Goal: Download file/media

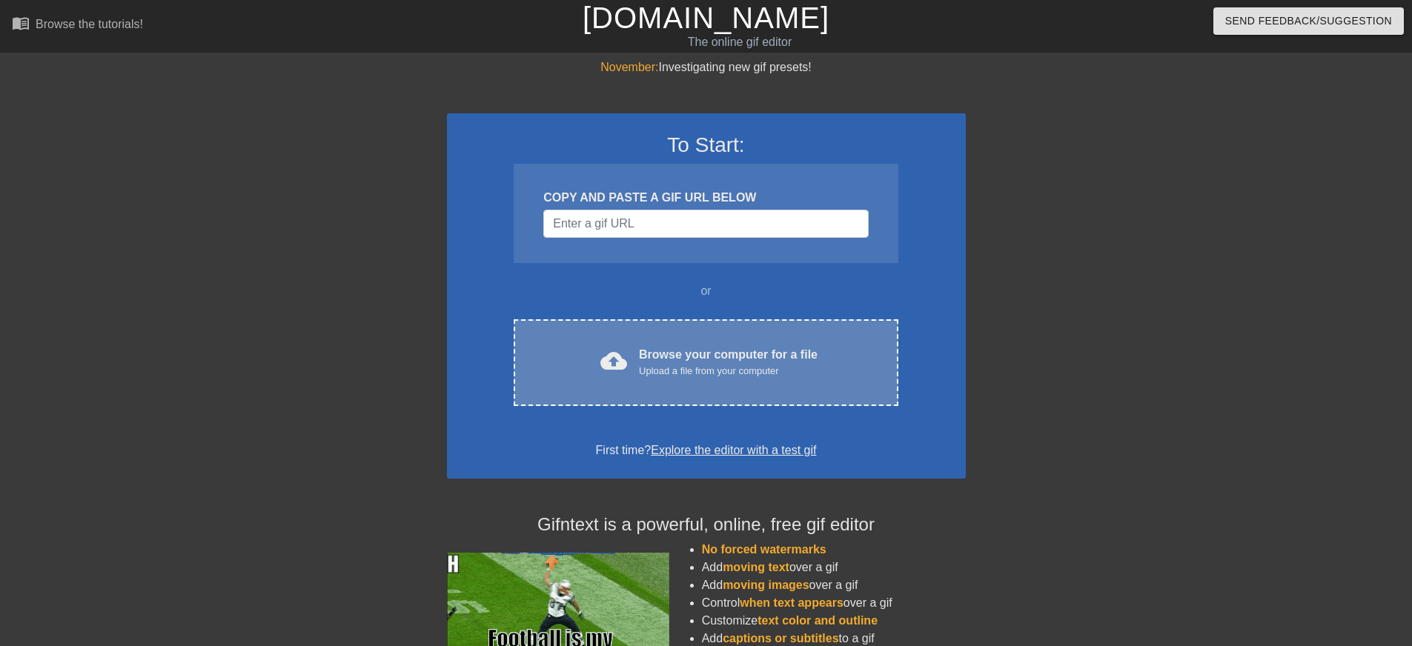
click at [731, 389] on div "cloud_upload Browse your computer for a file Upload a file from your computer C…" at bounding box center [705, 362] width 384 height 87
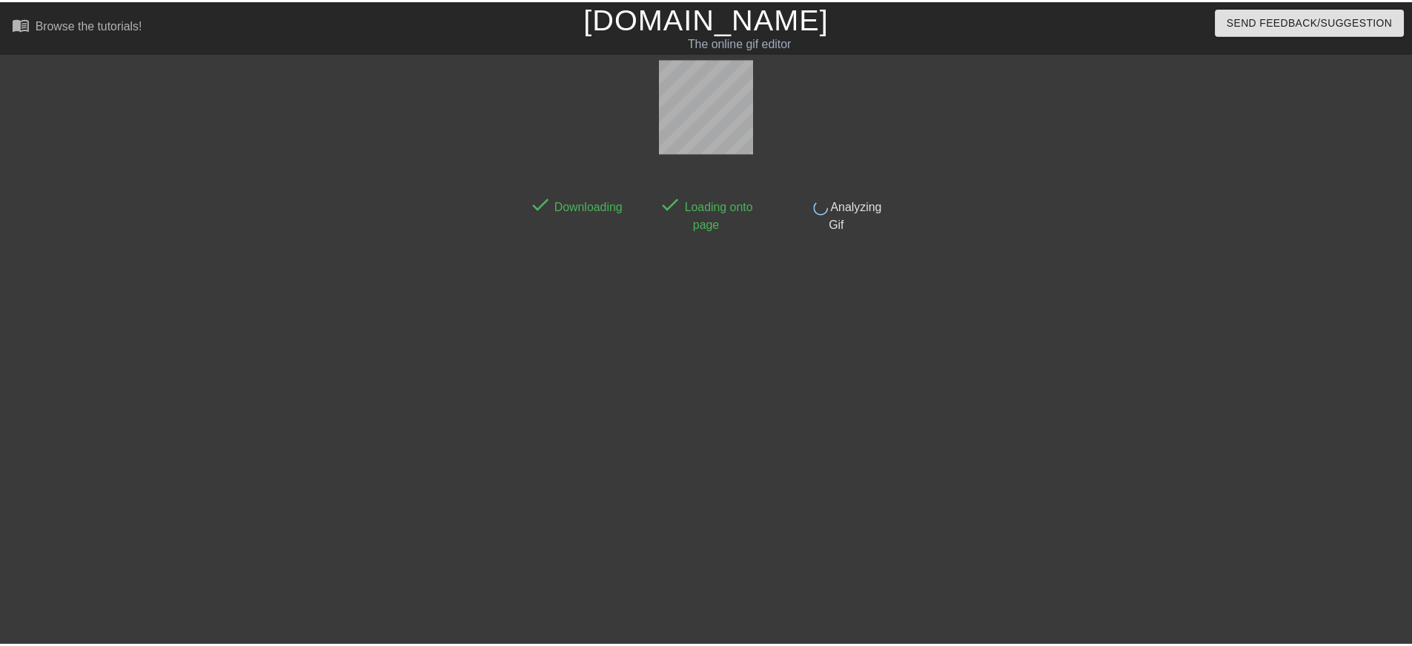
scroll to position [14, 0]
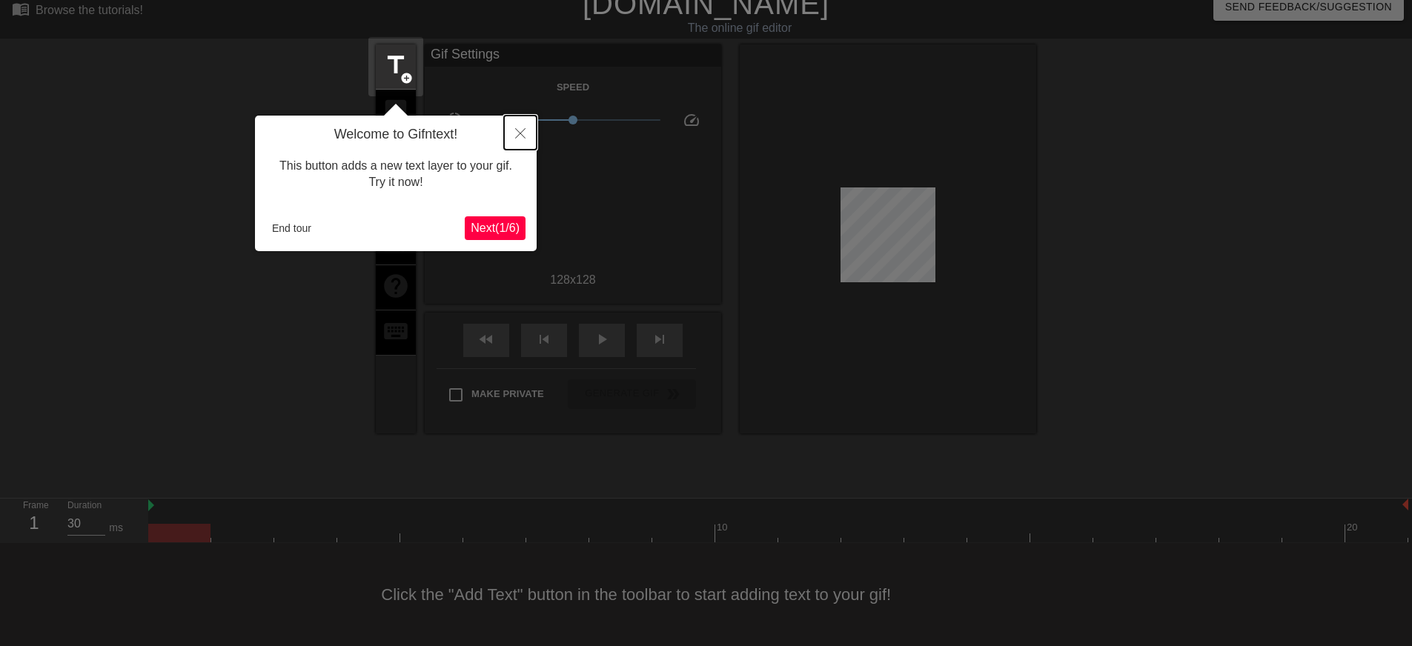
click at [519, 138] on icon "Close" at bounding box center [520, 133] width 10 height 10
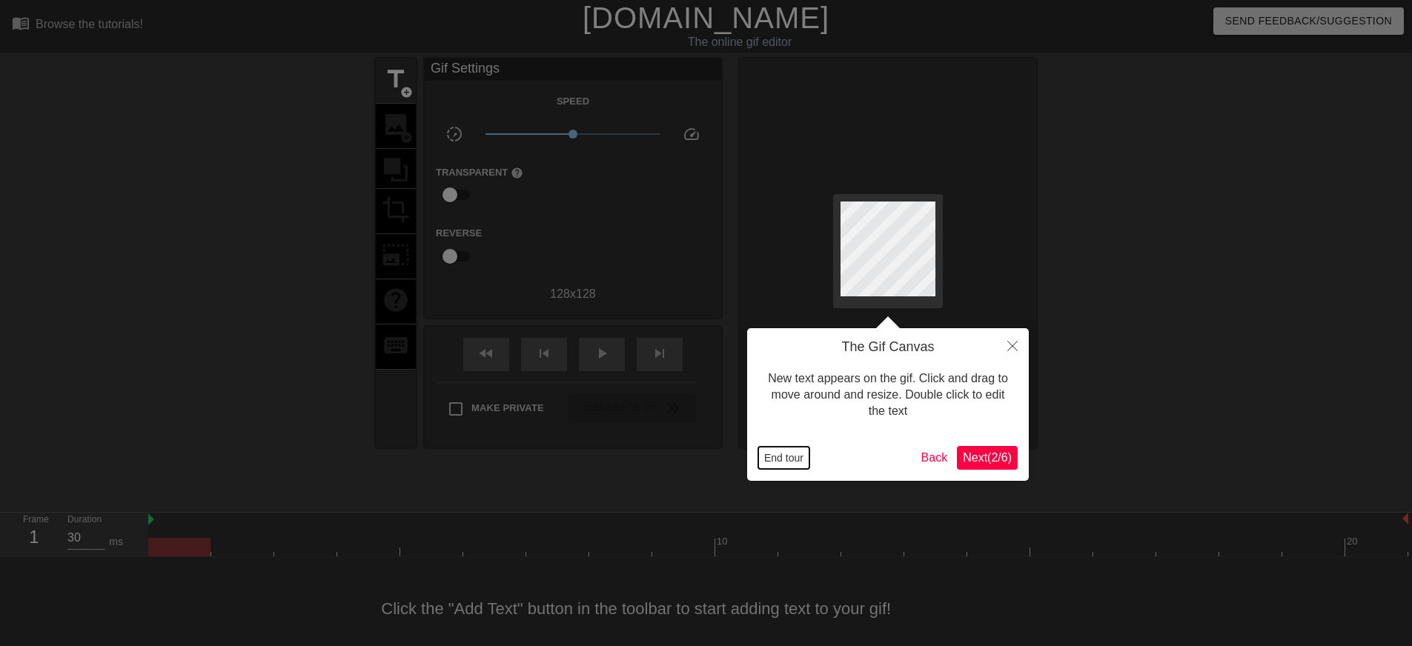
click at [793, 460] on button "End tour" at bounding box center [783, 458] width 51 height 22
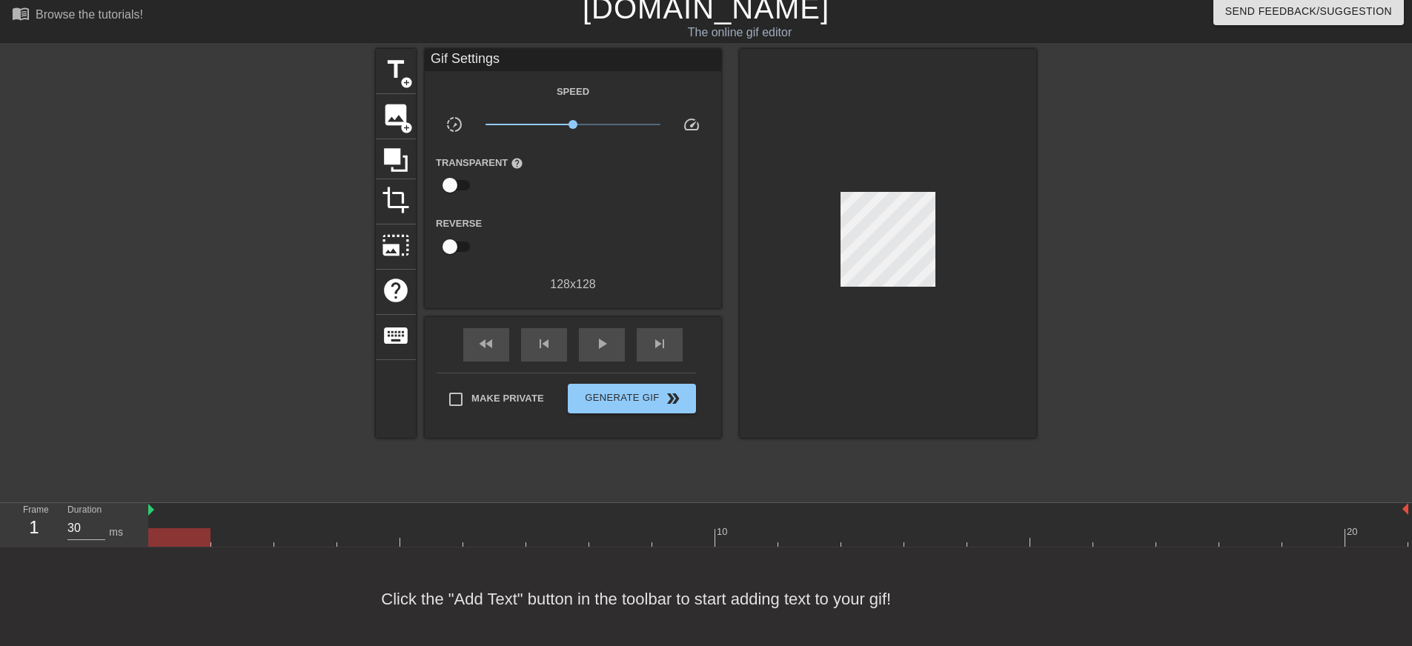
scroll to position [14, 0]
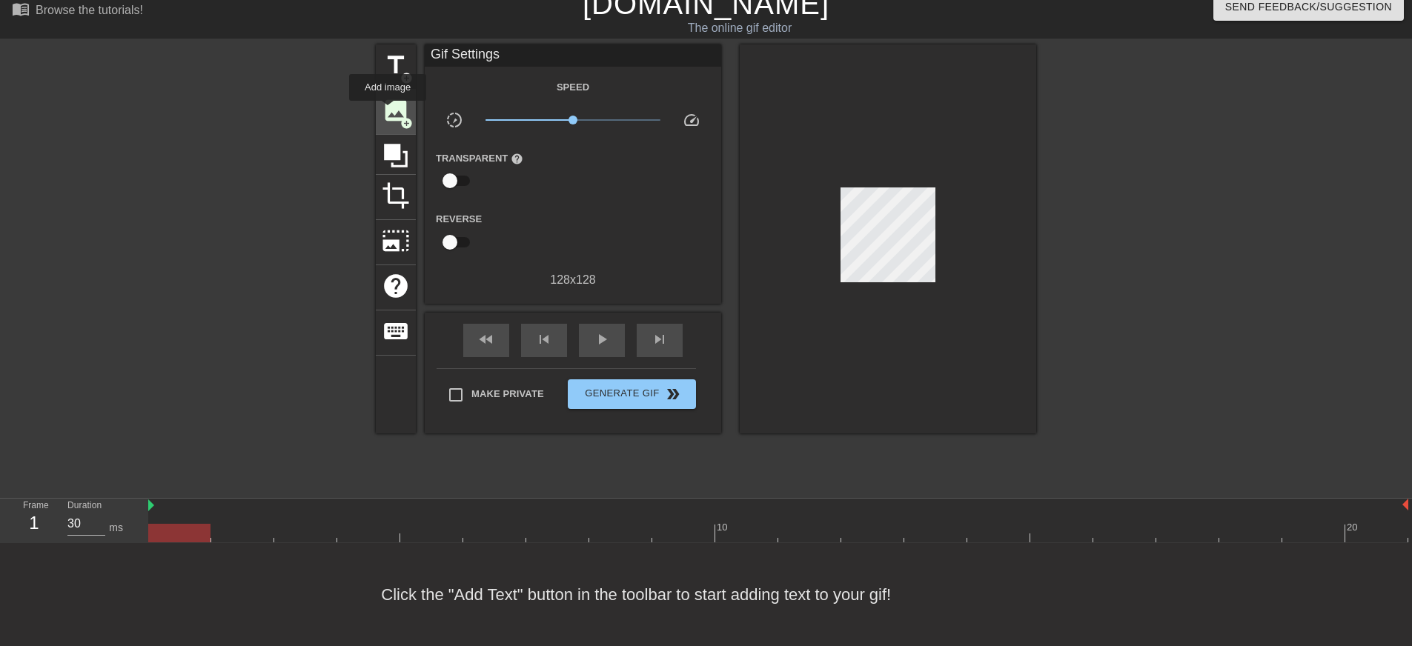
click at [388, 111] on span "image" at bounding box center [396, 110] width 28 height 28
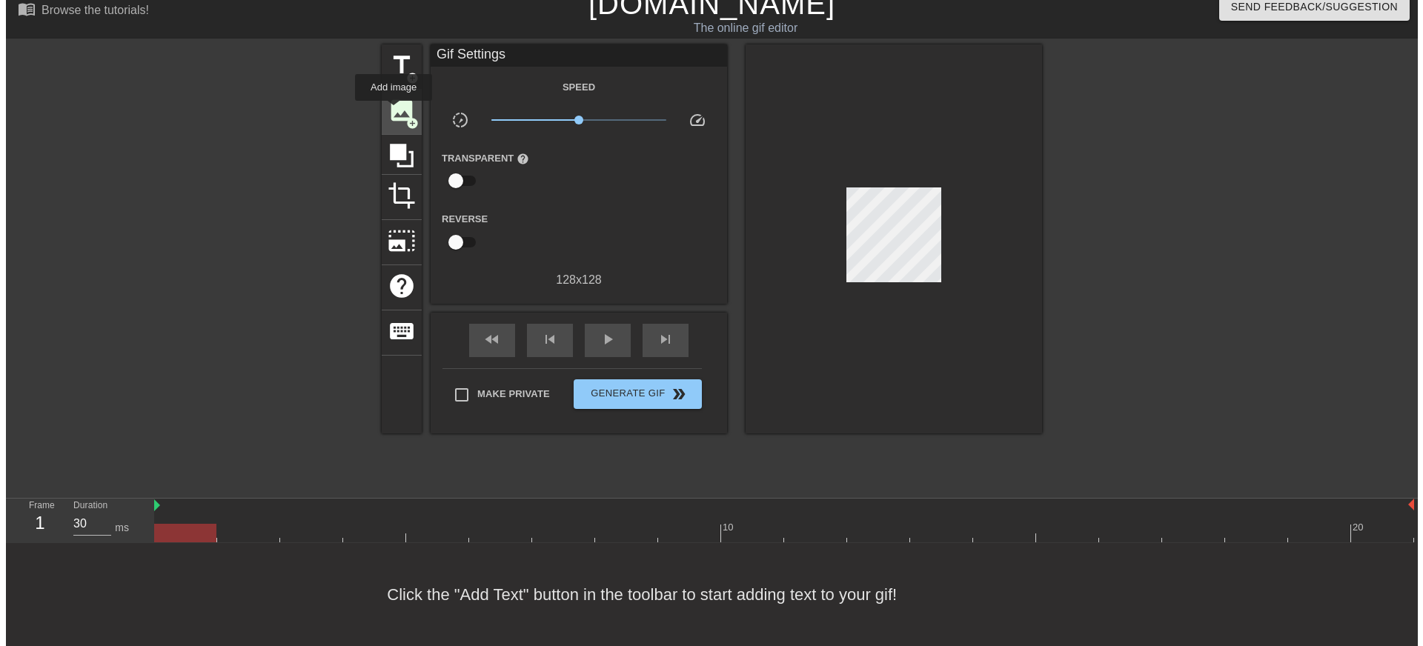
scroll to position [0, 0]
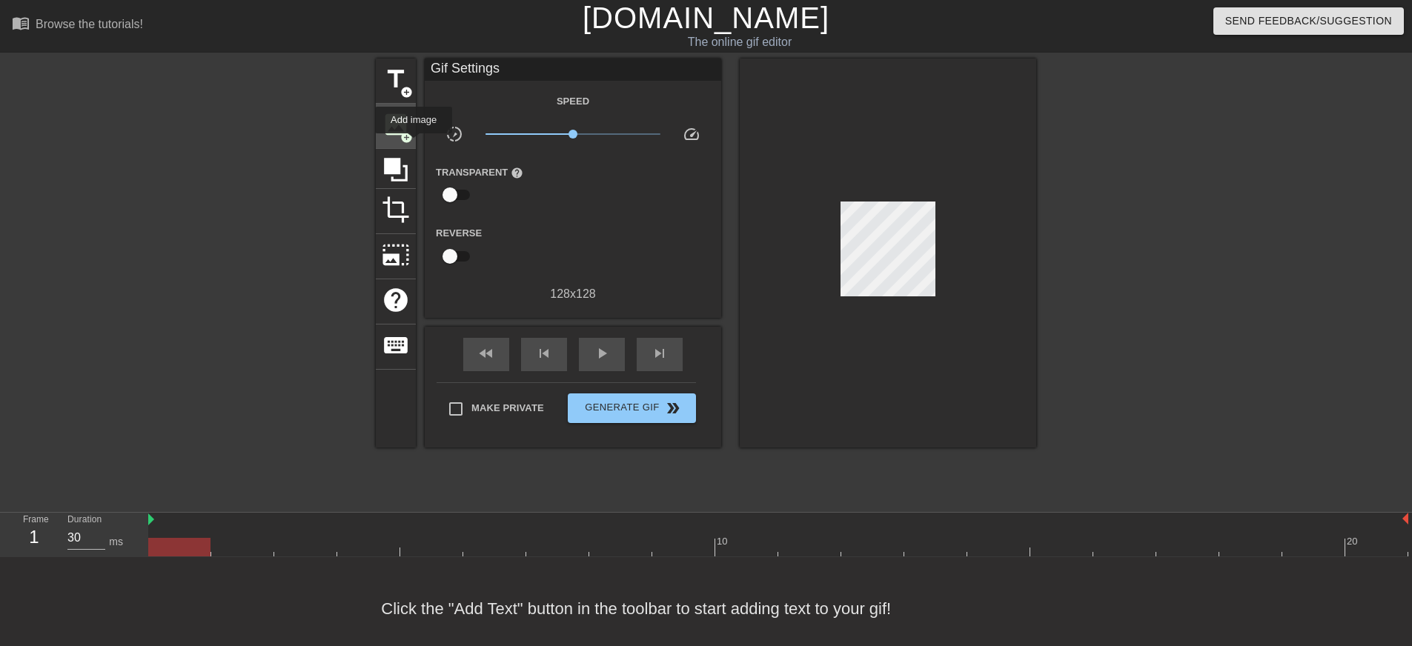
click at [409, 134] on span "add_circle" at bounding box center [406, 137] width 13 height 13
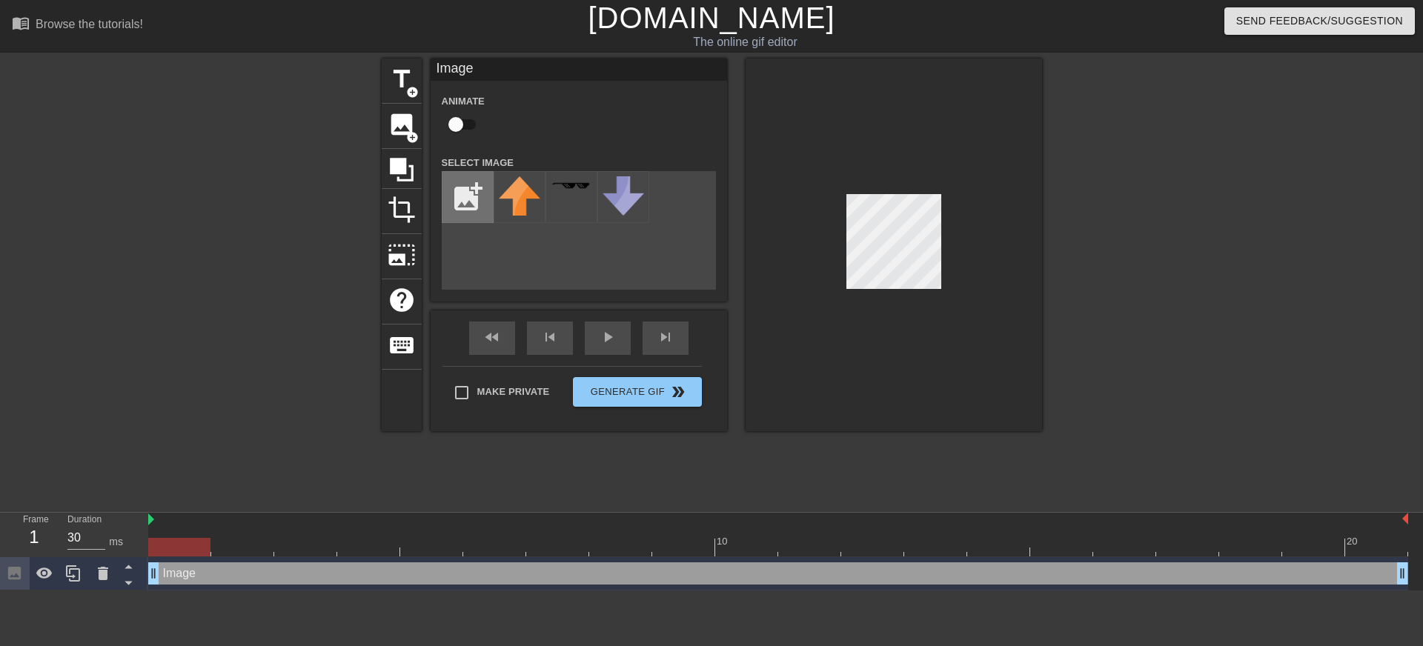
click at [467, 206] on input "file" at bounding box center [467, 197] width 50 height 50
type input "C:\fakepath\broom.png"
click at [483, 209] on input "file" at bounding box center [467, 197] width 50 height 50
click at [508, 202] on img at bounding box center [519, 196] width 41 height 41
click at [985, 261] on div at bounding box center [893, 245] width 296 height 373
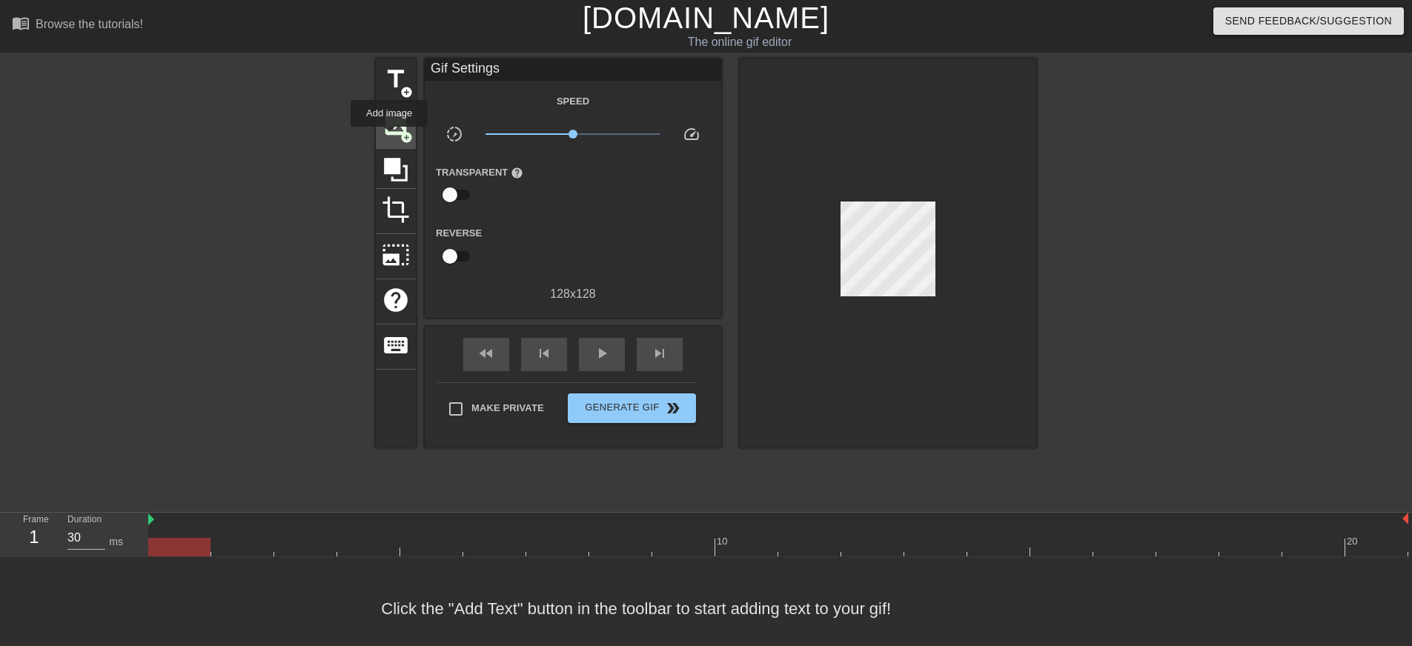
click at [390, 122] on span "image" at bounding box center [396, 124] width 28 height 28
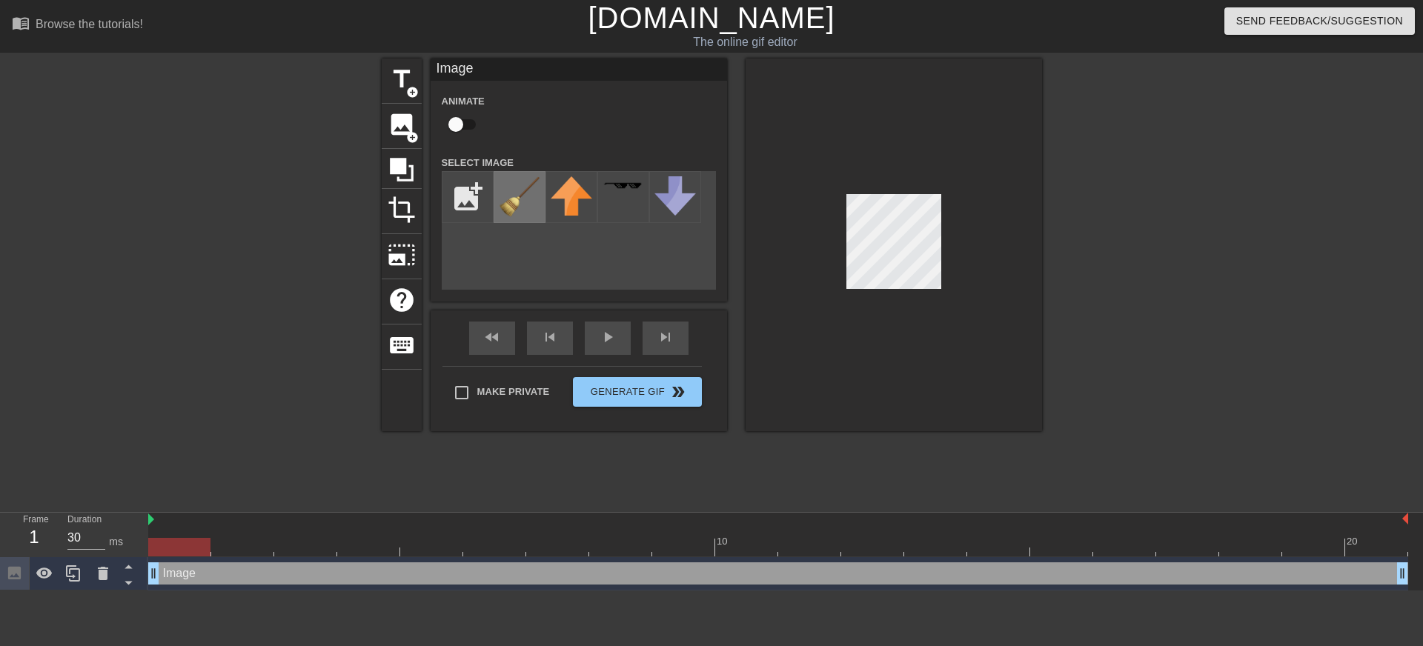
click at [501, 197] on img at bounding box center [519, 196] width 41 height 41
click at [779, 305] on div at bounding box center [893, 245] width 296 height 373
click at [456, 125] on input "checkbox" at bounding box center [455, 124] width 84 height 28
checkbox input "true"
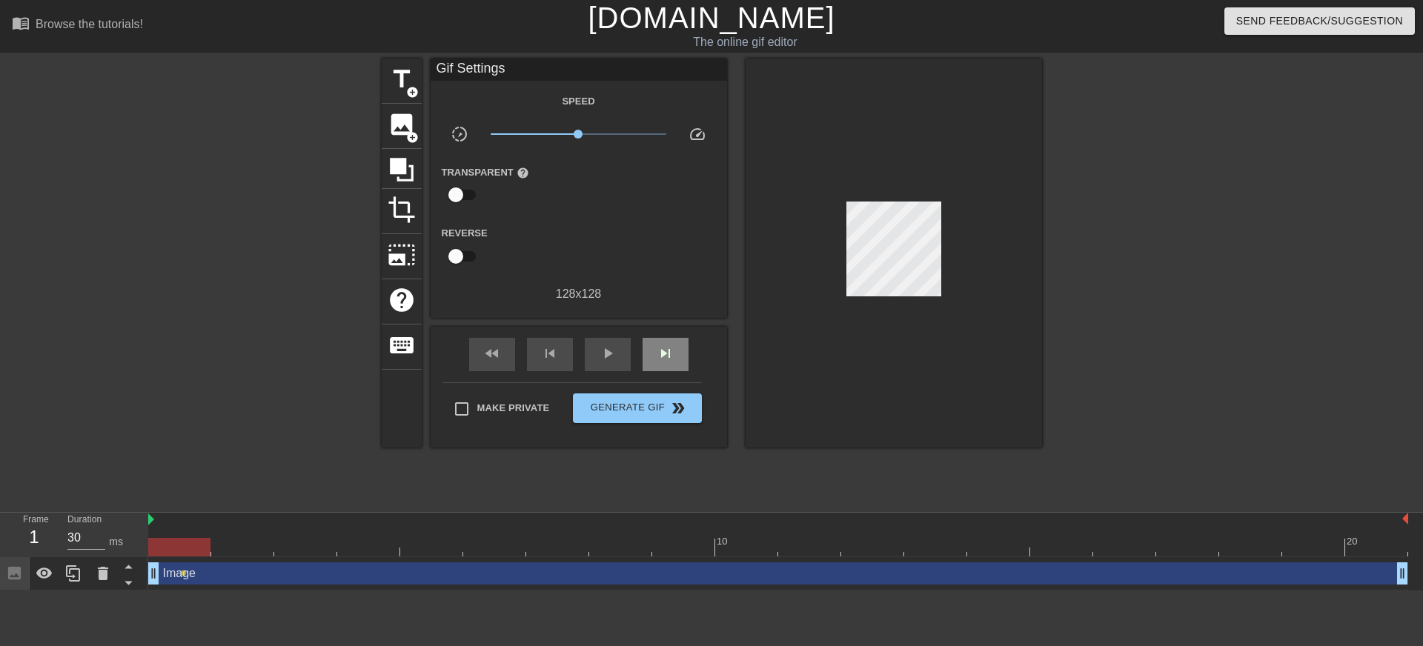
click at [662, 334] on div "fast_rewind skip_previous play_arrow skip_next" at bounding box center [579, 355] width 242 height 56
click at [557, 353] on span "skip_previous" at bounding box center [550, 354] width 18 height 18
click at [662, 363] on div "skip_next" at bounding box center [665, 354] width 46 height 33
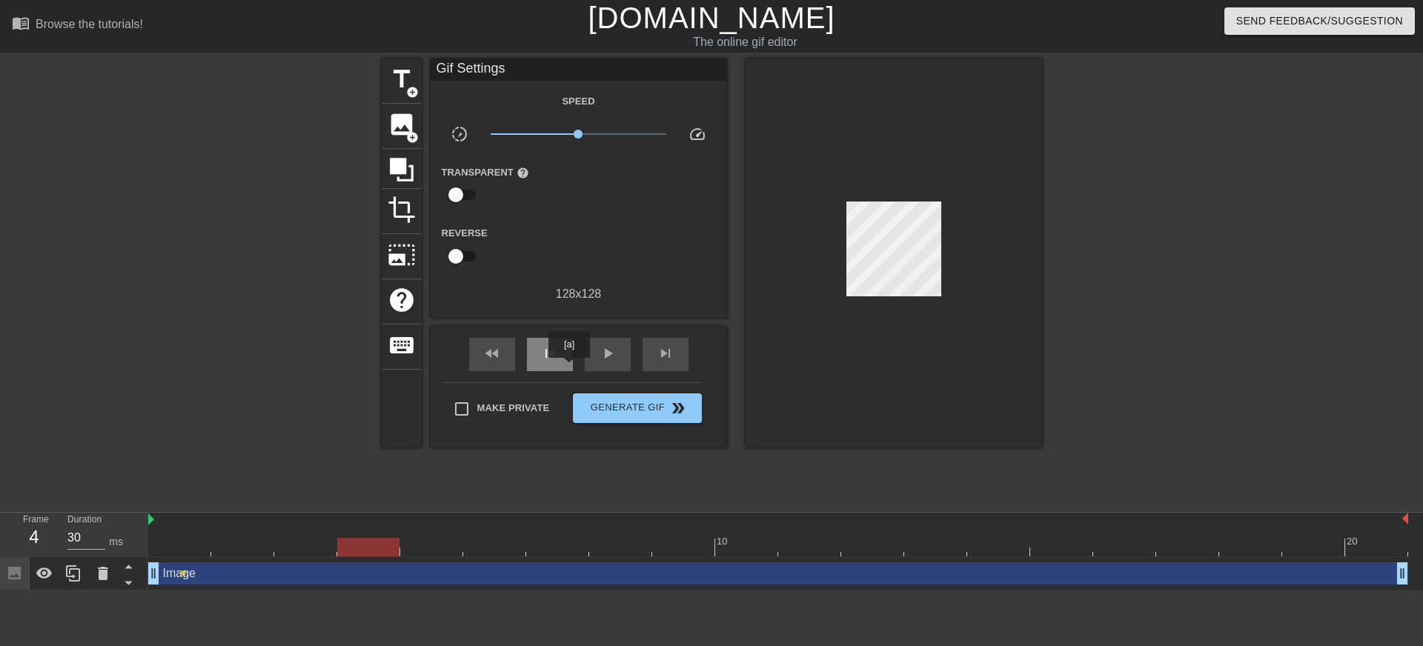
click at [563, 356] on div "skip_previous" at bounding box center [550, 354] width 46 height 33
click at [674, 357] on div "skip_next" at bounding box center [665, 354] width 46 height 33
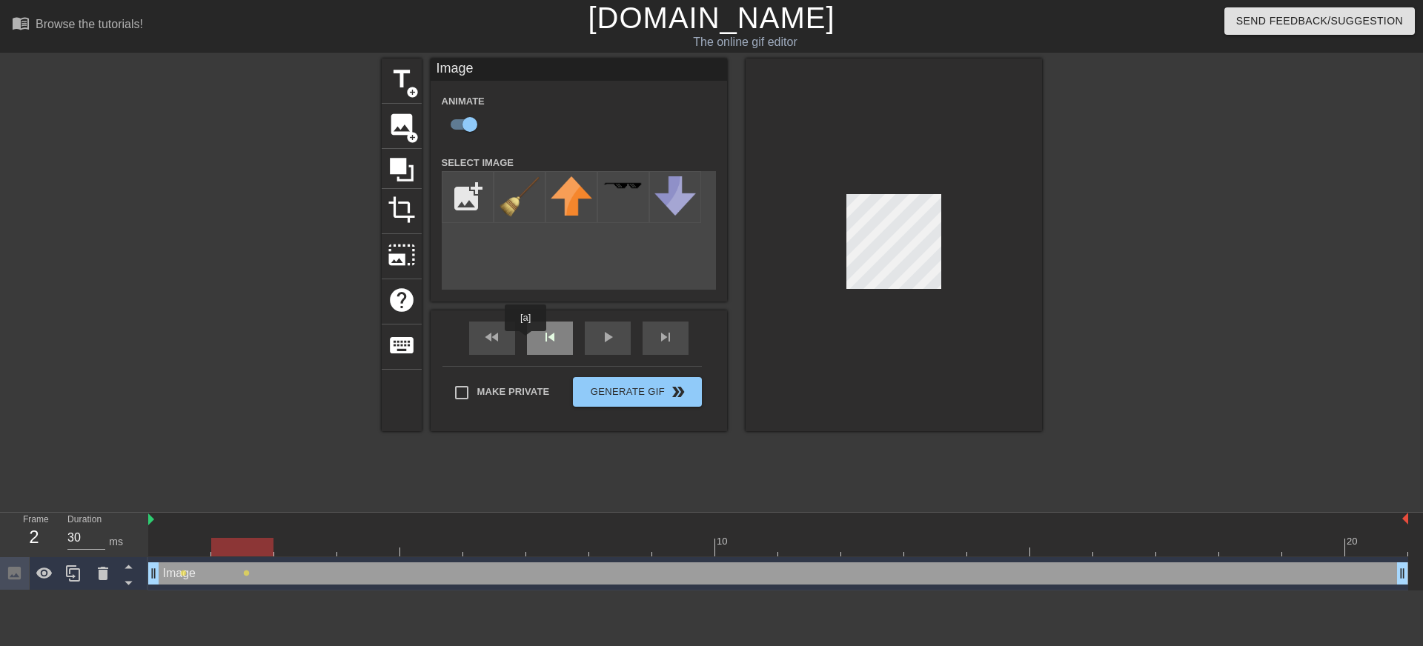
click at [527, 342] on div "skip_previous" at bounding box center [550, 338] width 46 height 33
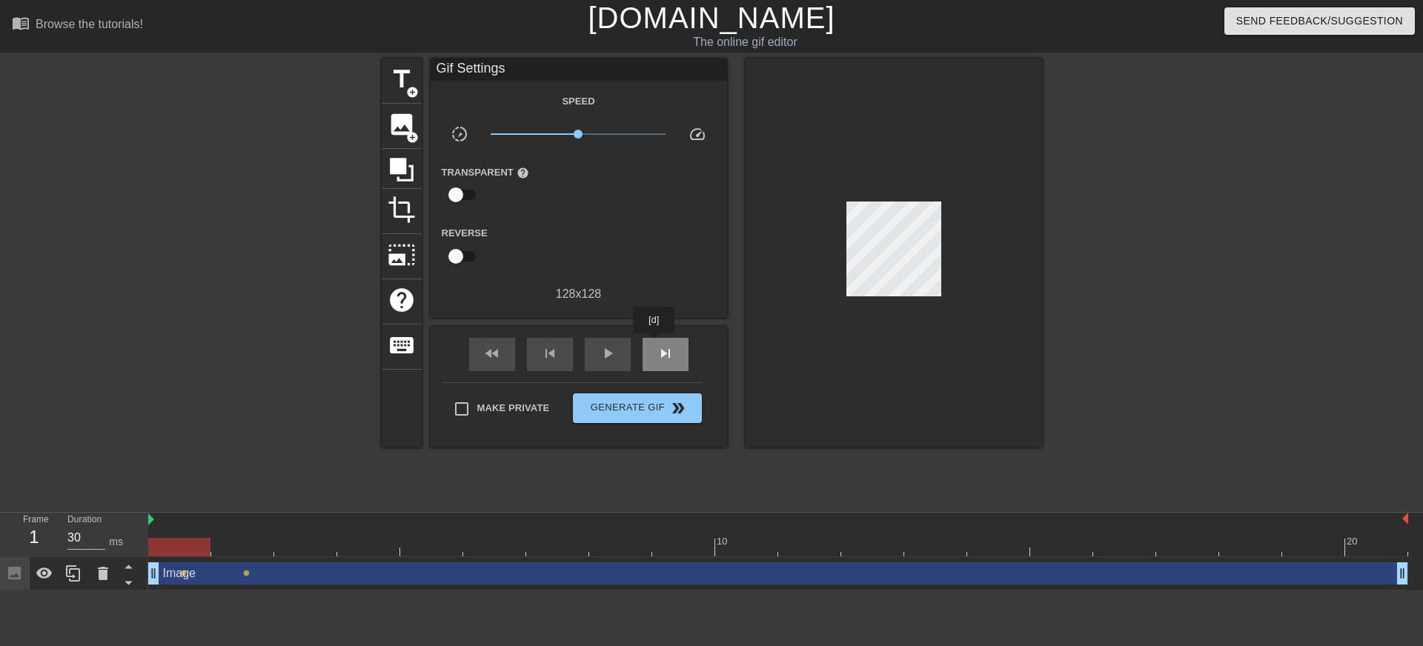
click at [655, 344] on div "skip_next" at bounding box center [665, 354] width 46 height 33
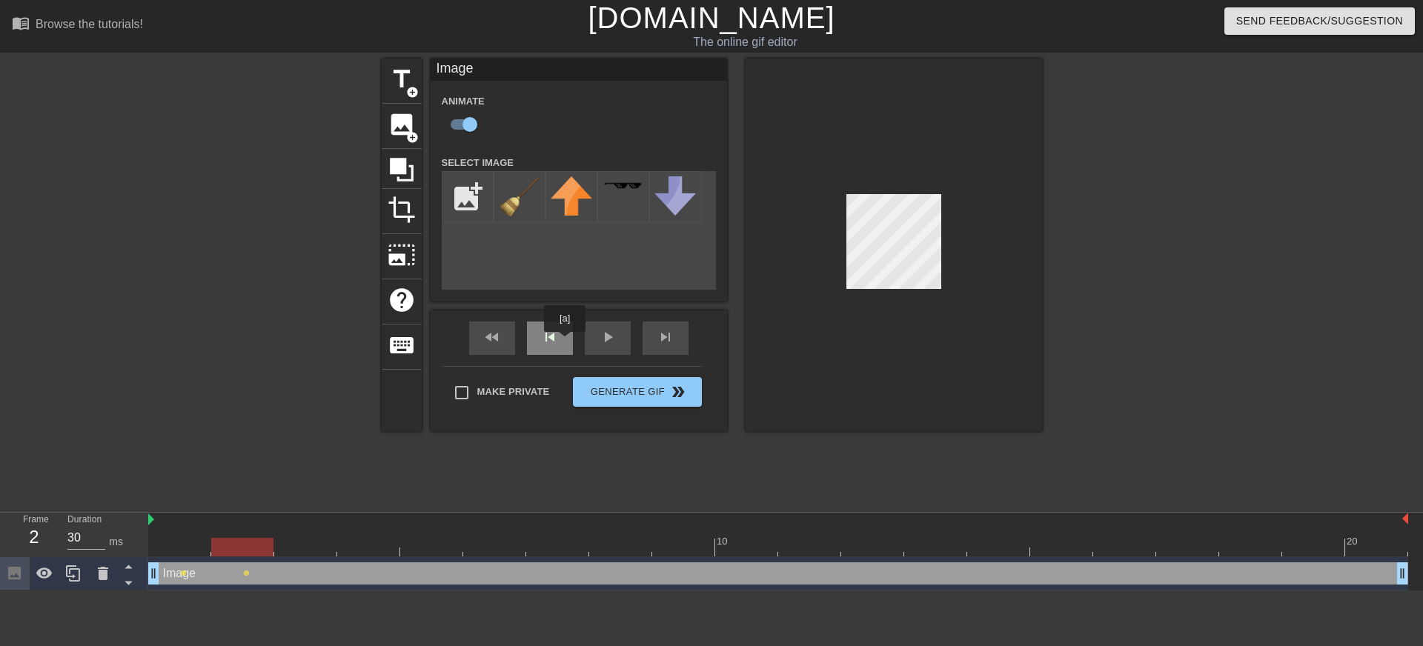
click at [565, 342] on div "skip_previous" at bounding box center [550, 338] width 46 height 33
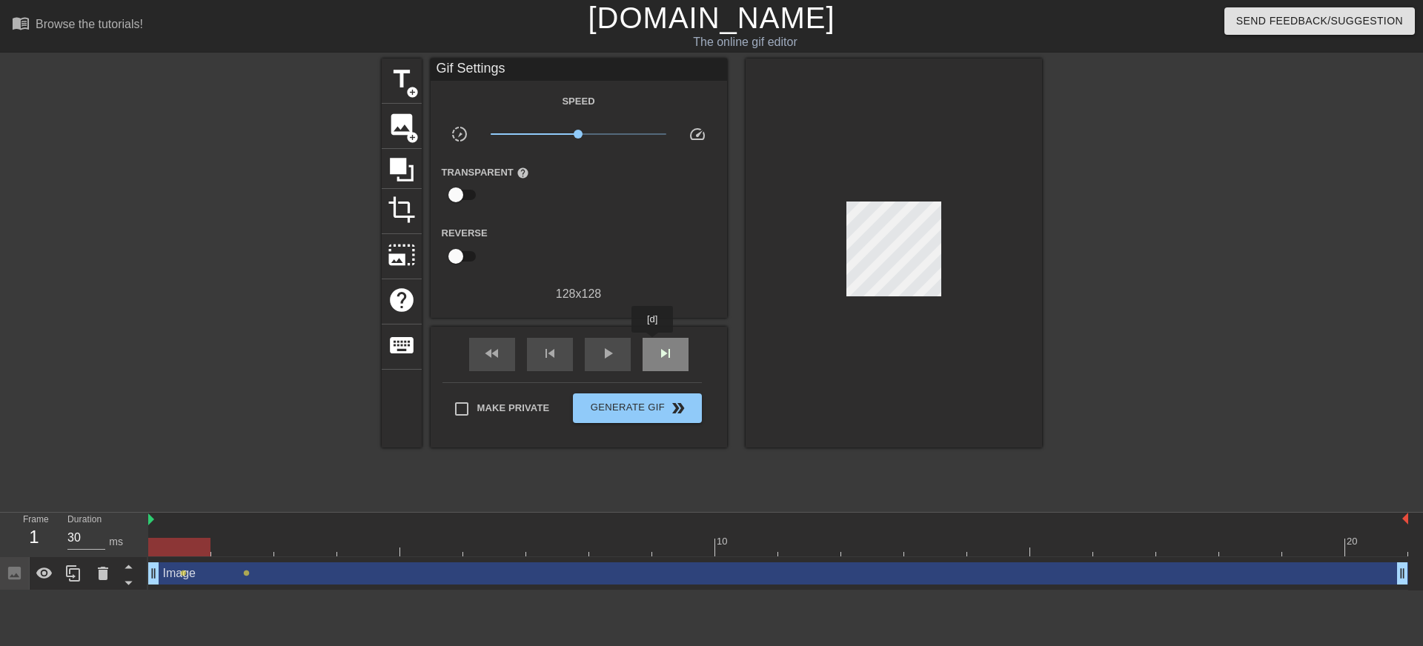
click at [654, 343] on div "skip_next" at bounding box center [665, 354] width 46 height 33
click at [563, 354] on div "skip_previous" at bounding box center [550, 354] width 46 height 33
click at [667, 359] on span "skip_next" at bounding box center [665, 354] width 18 height 18
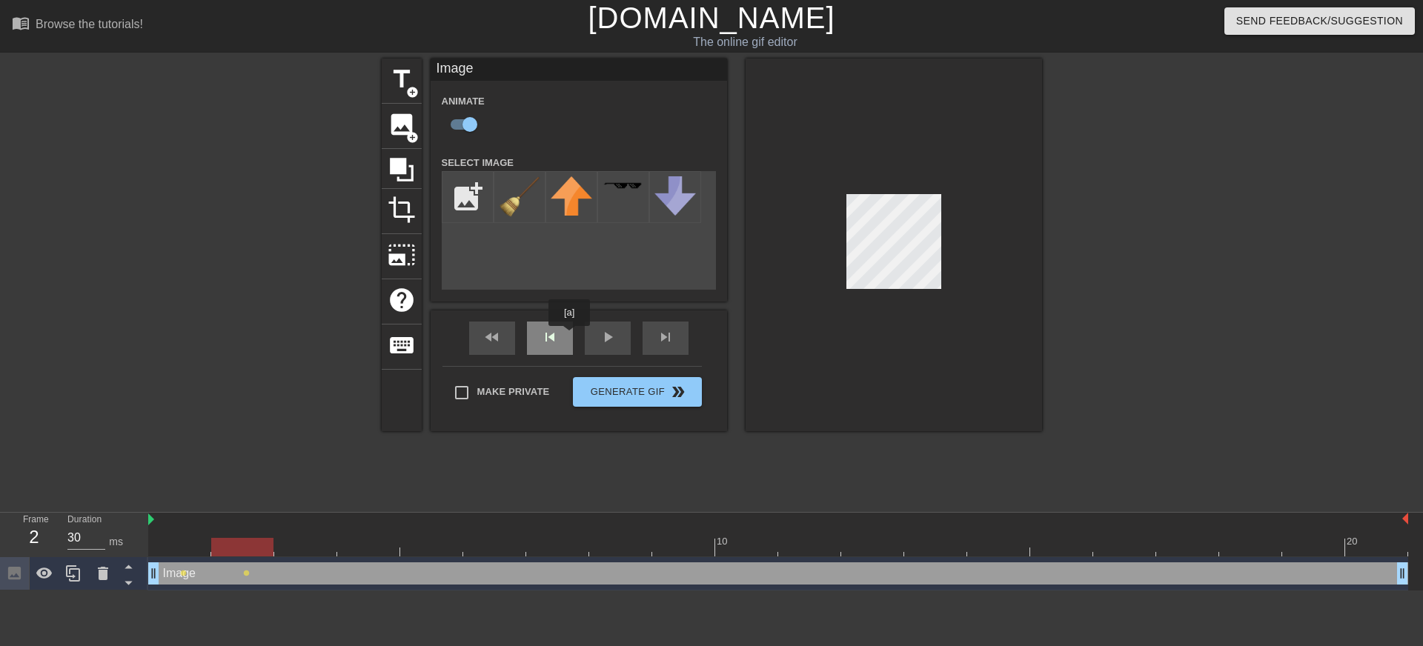
click at [568, 336] on div "fast_rewind skip_previous play_arrow skip_next" at bounding box center [579, 338] width 242 height 56
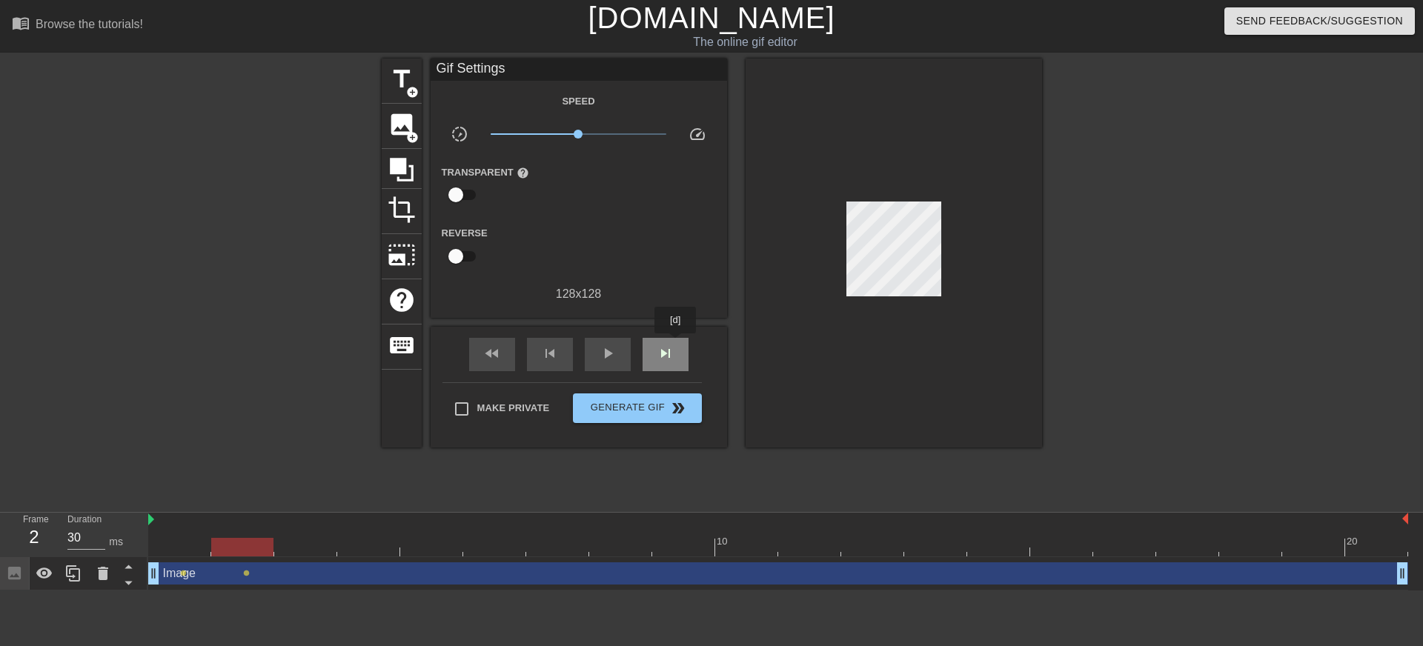
click at [676, 344] on div "skip_next" at bounding box center [665, 354] width 46 height 33
click at [573, 359] on div "fast_rewind skip_previous play_arrow skip_next" at bounding box center [579, 355] width 242 height 56
click at [565, 354] on div "skip_previous" at bounding box center [550, 354] width 46 height 33
click at [667, 354] on span "skip_next" at bounding box center [665, 354] width 18 height 18
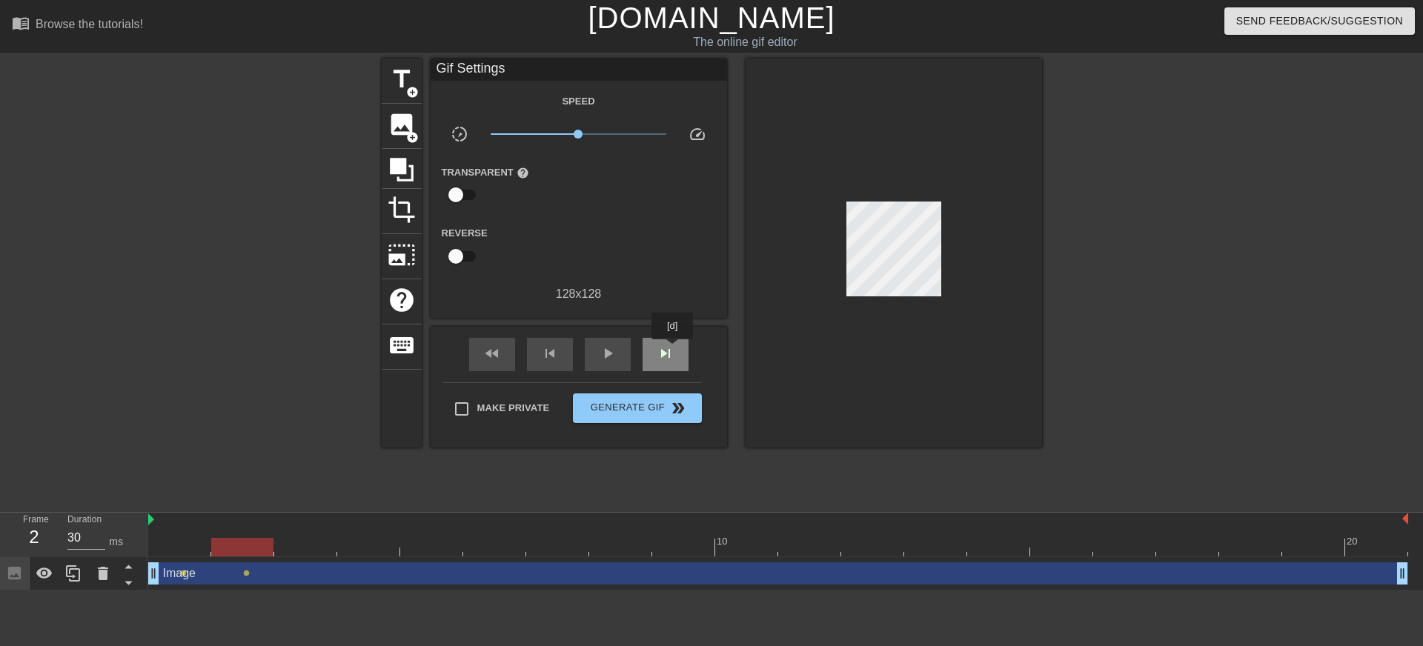
click at [674, 350] on span "skip_next" at bounding box center [665, 354] width 18 height 18
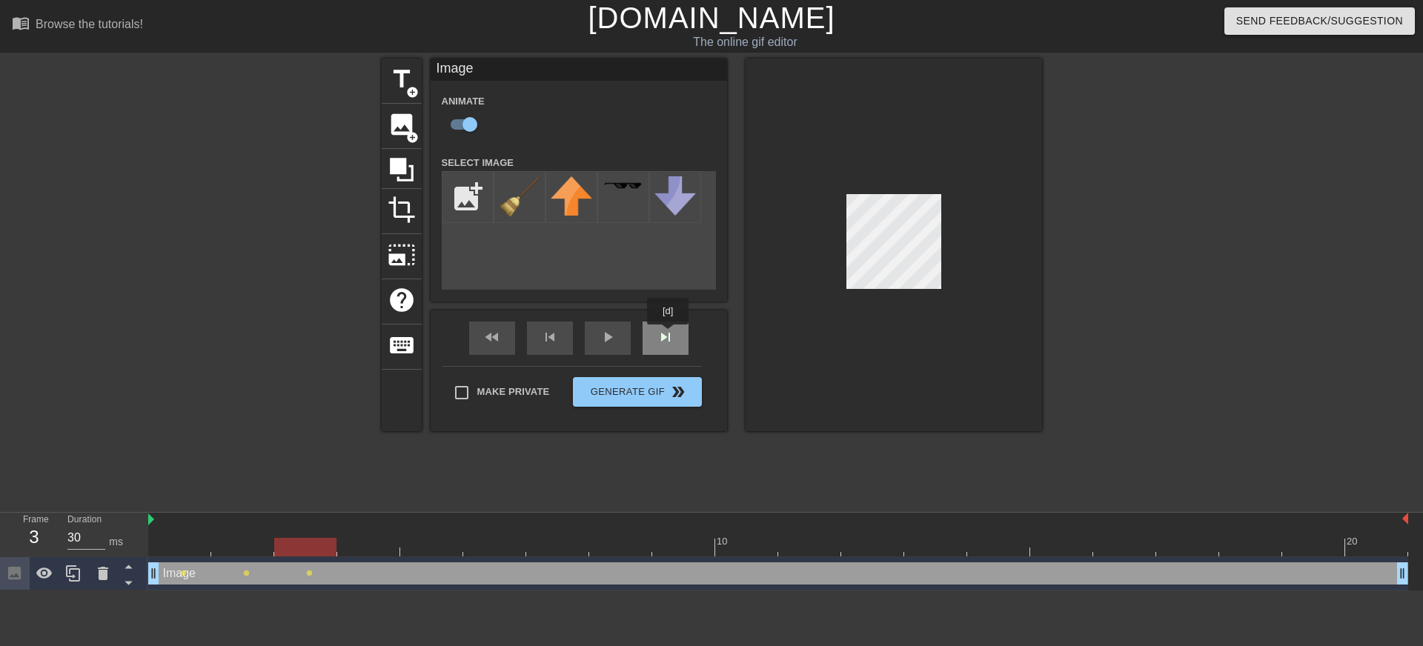
click at [669, 335] on div "fast_rewind skip_previous play_arrow skip_next" at bounding box center [579, 338] width 242 height 56
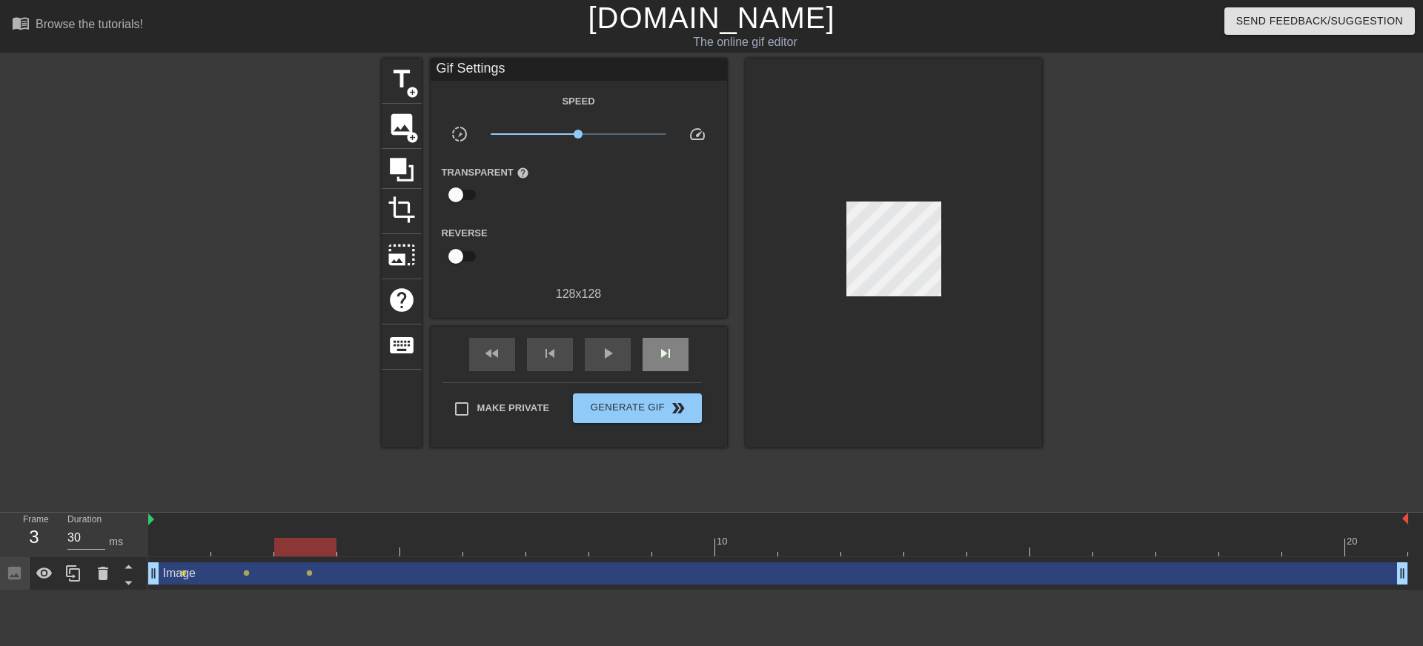
click at [669, 335] on div "fast_rewind skip_previous play_arrow skip_next" at bounding box center [579, 355] width 242 height 56
click at [672, 351] on span "skip_next" at bounding box center [665, 354] width 18 height 18
click at [656, 333] on div "fast_rewind skip_previous play_arrow skip_next" at bounding box center [579, 355] width 242 height 56
click at [658, 335] on div "fast_rewind skip_previous play_arrow skip_next" at bounding box center [579, 355] width 242 height 56
click at [672, 355] on div "skip_next" at bounding box center [665, 354] width 46 height 33
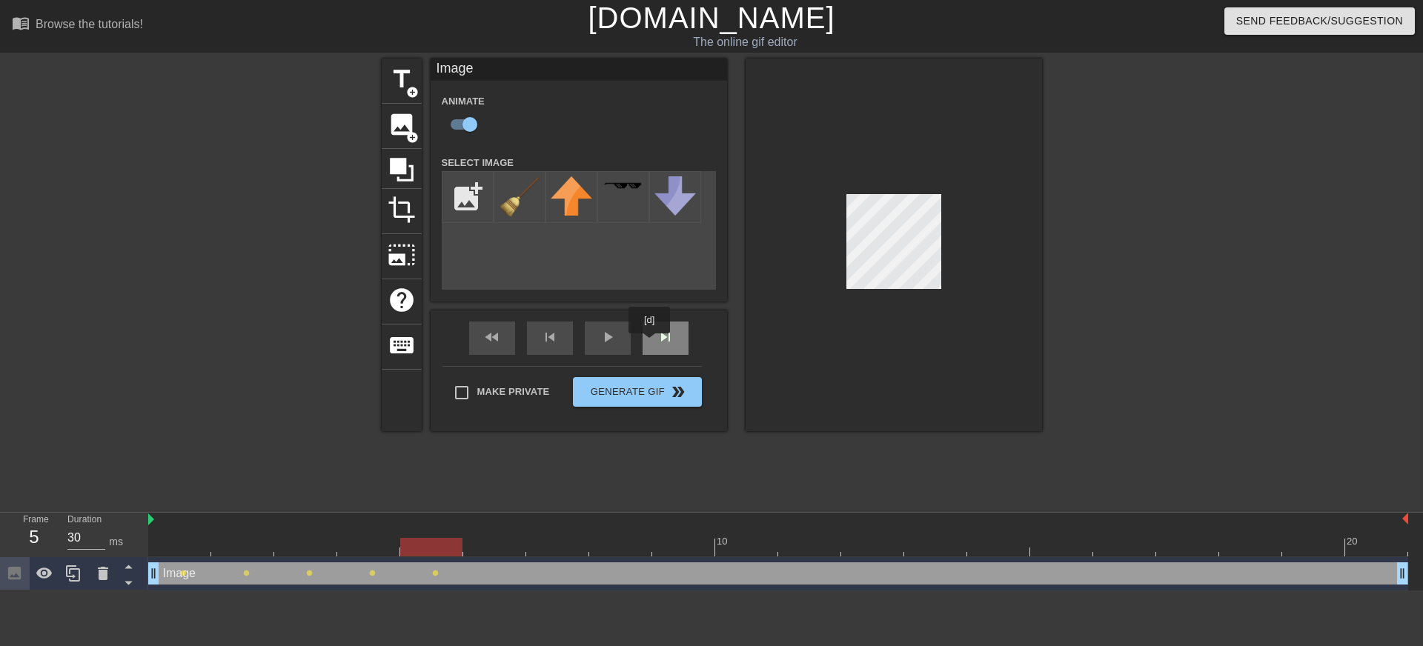
click at [664, 342] on div "skip_next" at bounding box center [665, 338] width 46 height 33
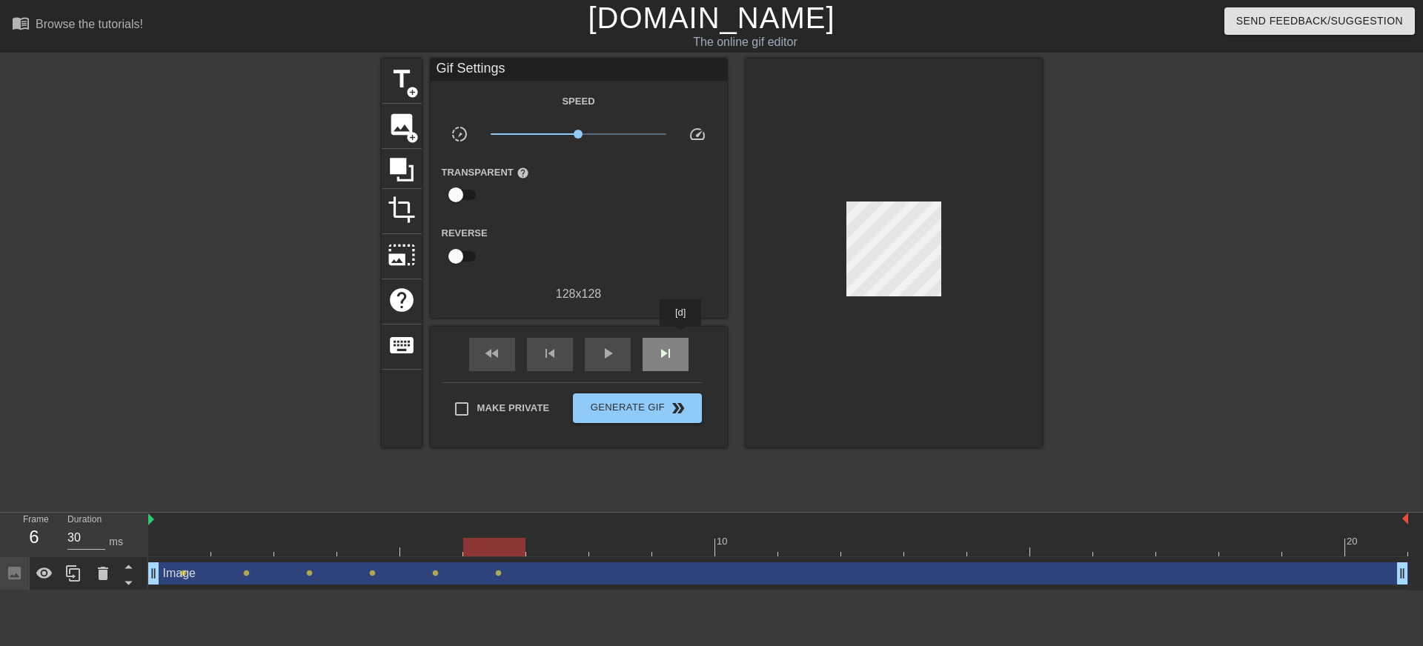
click at [682, 336] on div "fast_rewind skip_previous play_arrow skip_next" at bounding box center [579, 355] width 242 height 56
click at [682, 346] on div "skip_next" at bounding box center [665, 354] width 46 height 33
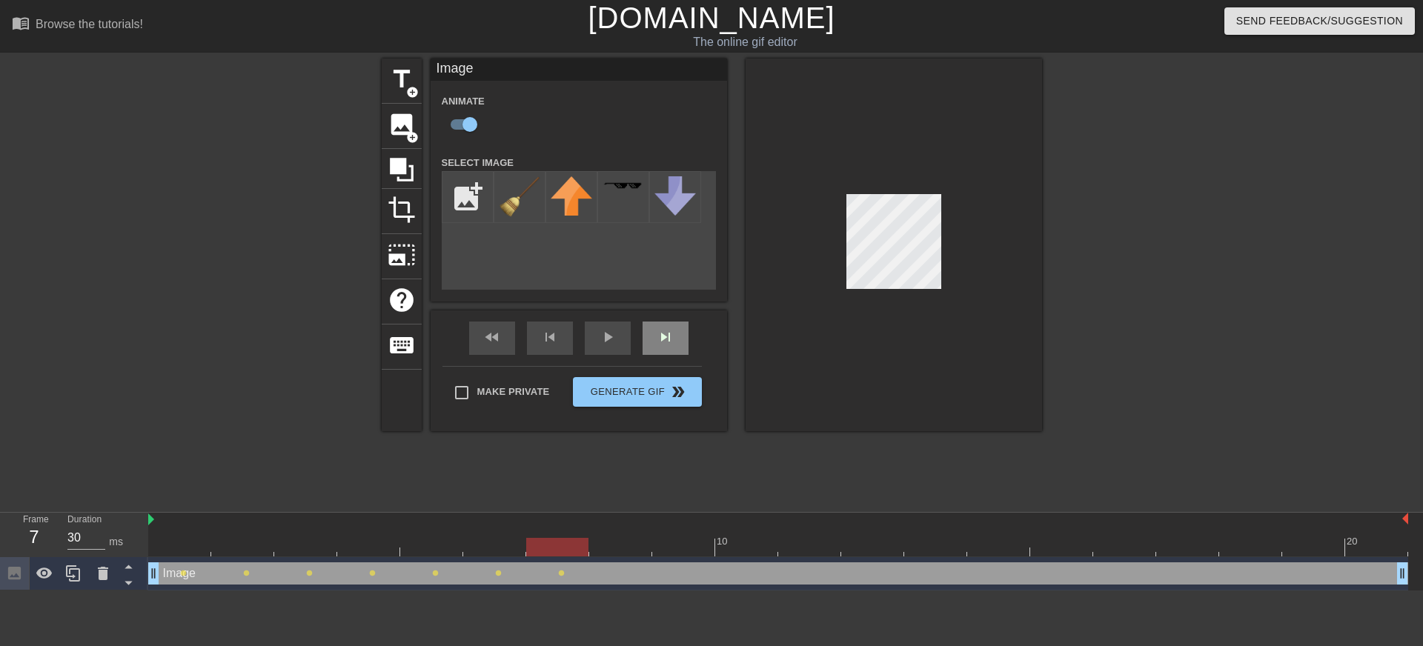
click at [678, 337] on div "fast_rewind skip_previous play_arrow skip_next" at bounding box center [579, 338] width 242 height 56
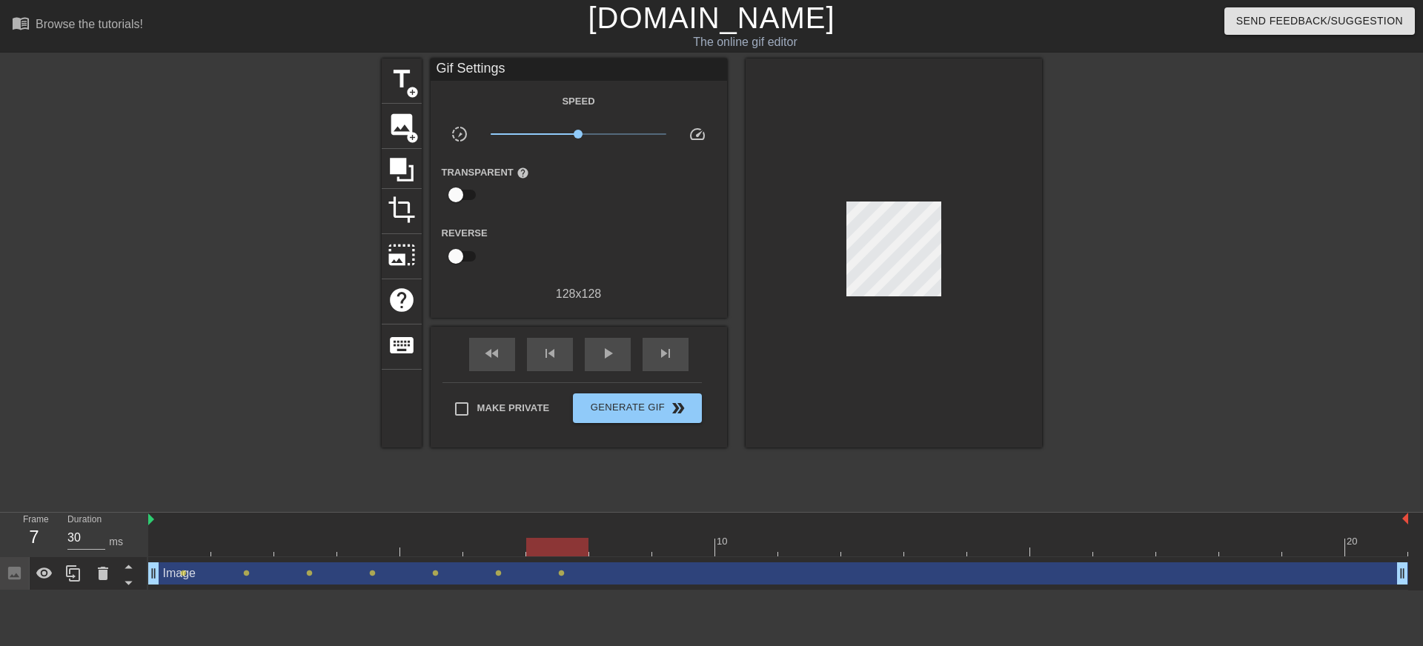
click at [914, 290] on div at bounding box center [893, 253] width 296 height 389
click at [663, 348] on div "skip_next" at bounding box center [665, 354] width 46 height 33
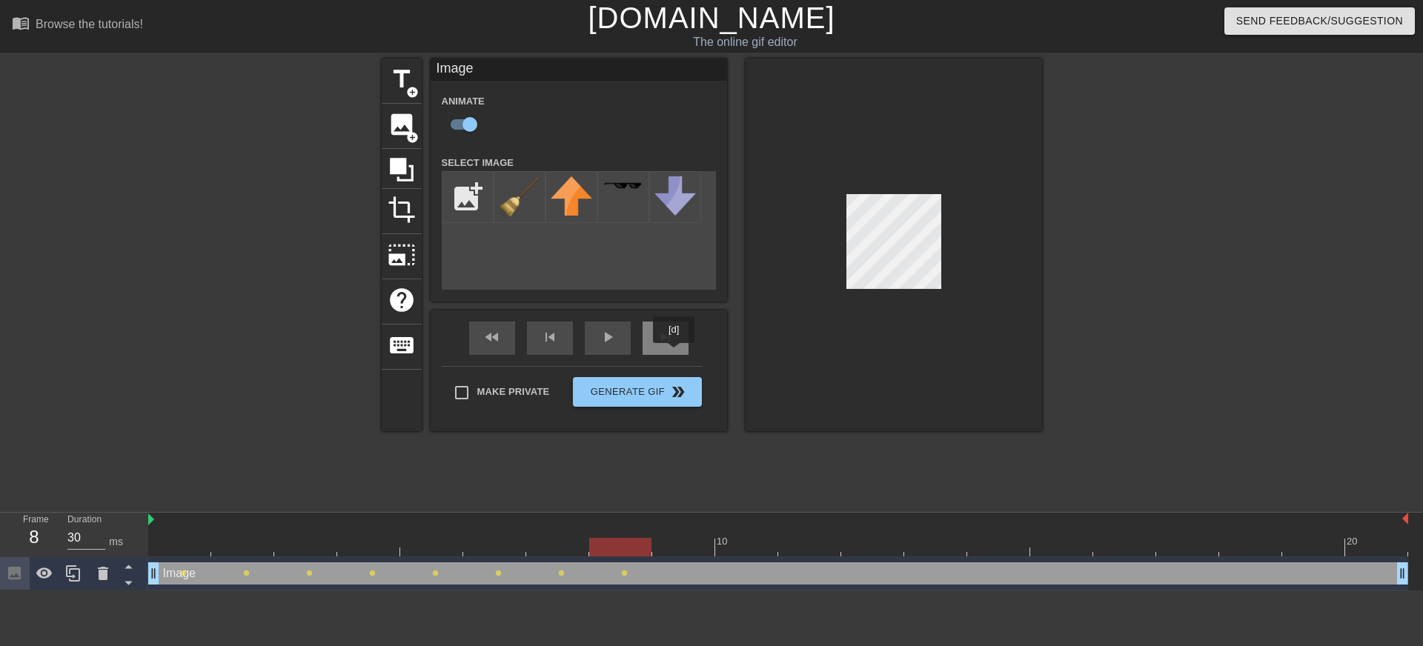
click at [674, 348] on div "skip_next" at bounding box center [665, 338] width 46 height 33
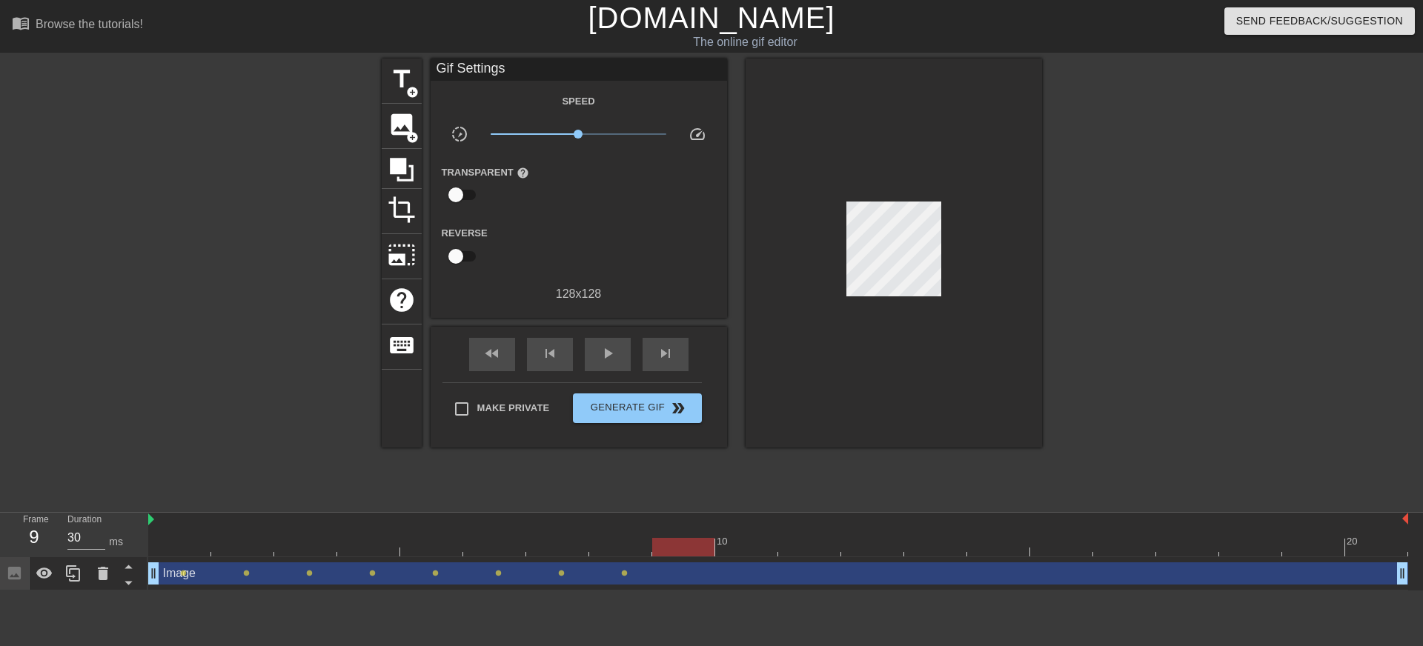
click at [900, 290] on div at bounding box center [893, 253] width 296 height 389
click at [690, 342] on div "fast_rewind skip_previous play_arrow skip_next" at bounding box center [579, 355] width 242 height 56
click at [676, 356] on div "skip_next" at bounding box center [665, 354] width 46 height 33
click at [908, 291] on div at bounding box center [893, 253] width 296 height 389
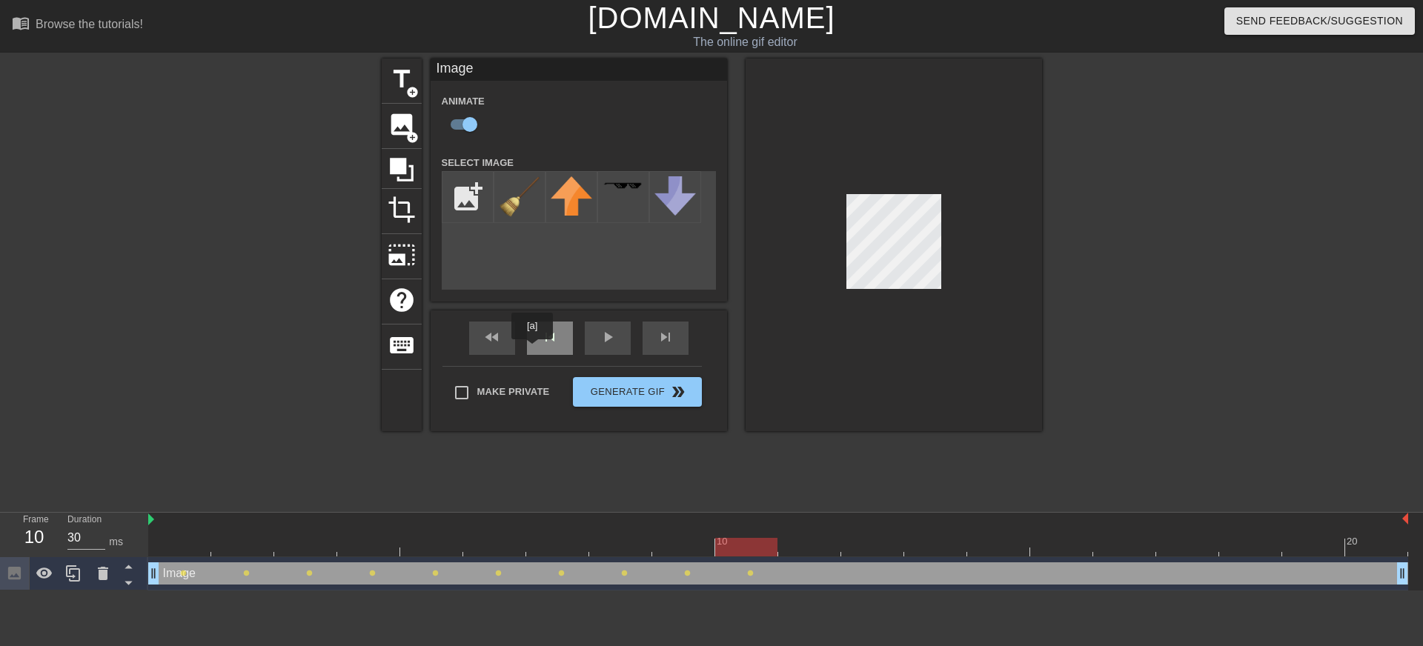
click at [552, 331] on div "fast_rewind skip_previous play_arrow skip_next" at bounding box center [579, 338] width 242 height 56
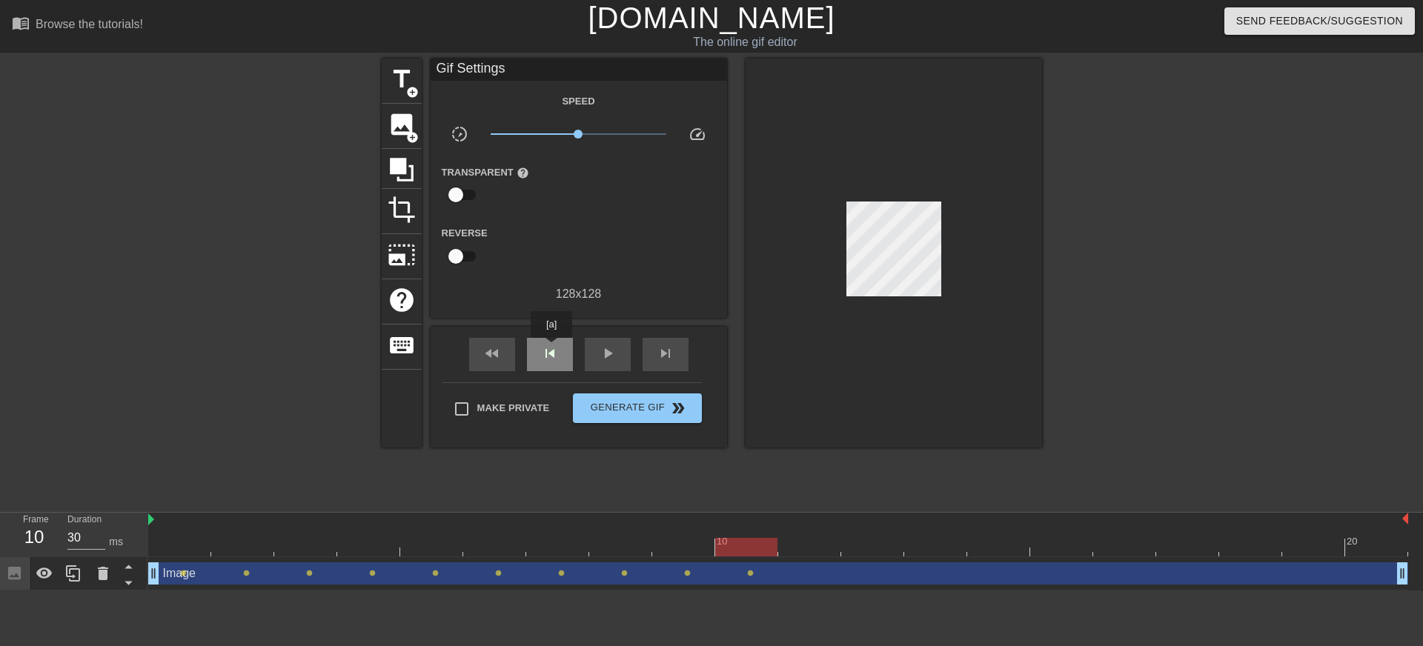
click at [552, 348] on span "skip_previous" at bounding box center [550, 354] width 18 height 18
click at [682, 354] on div "skip_next" at bounding box center [665, 354] width 46 height 33
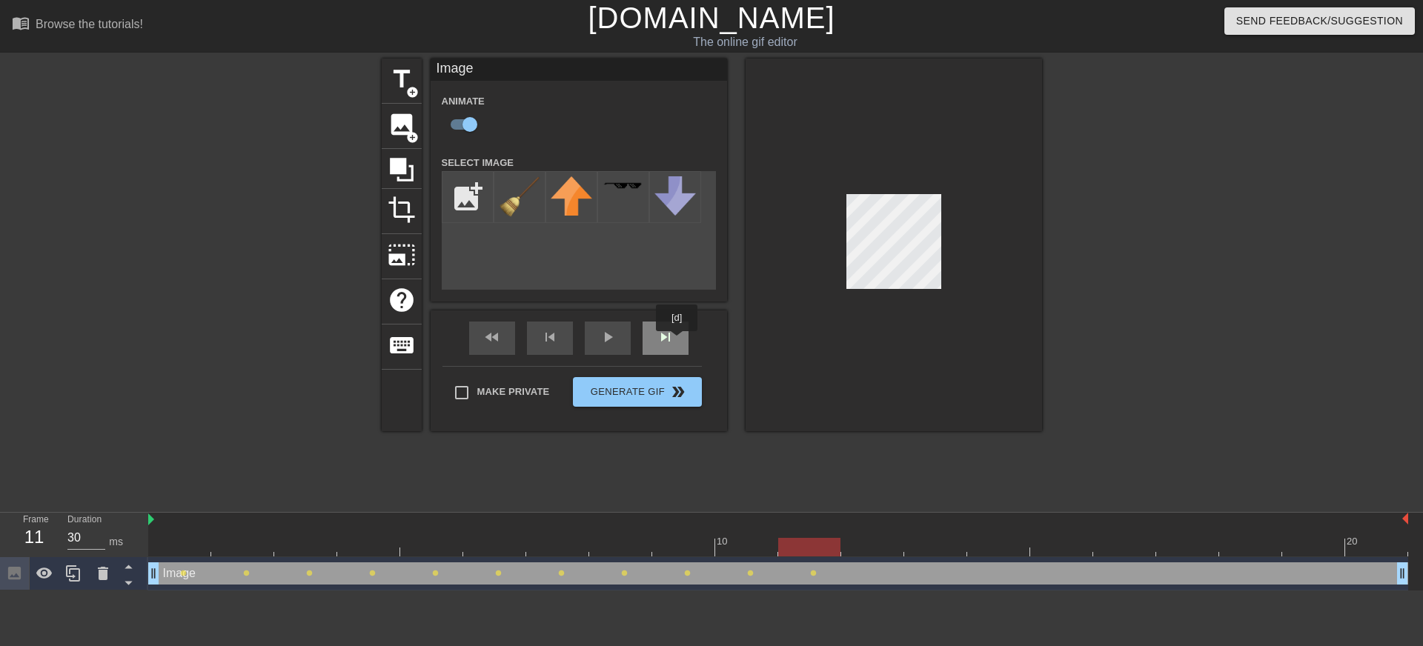
click at [676, 341] on div "skip_next" at bounding box center [665, 338] width 46 height 33
click at [685, 345] on div "skip_next" at bounding box center [665, 338] width 46 height 33
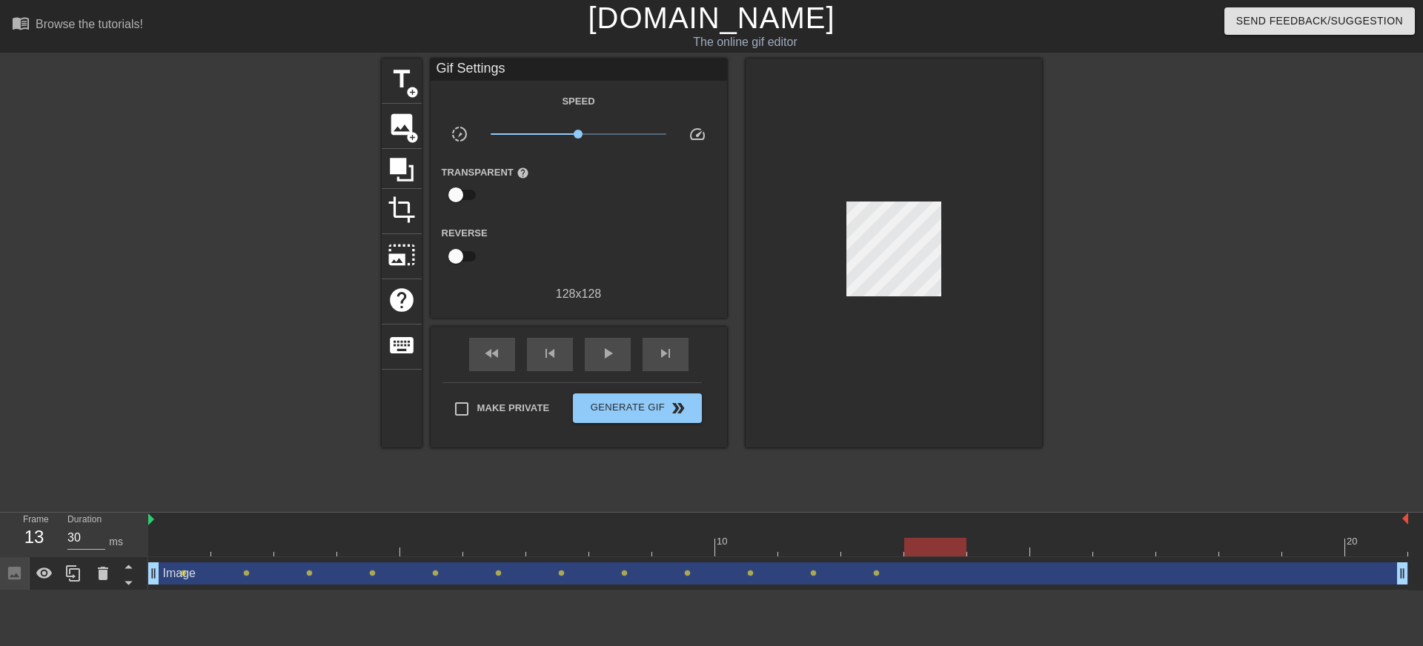
click at [908, 293] on div at bounding box center [893, 253] width 296 height 389
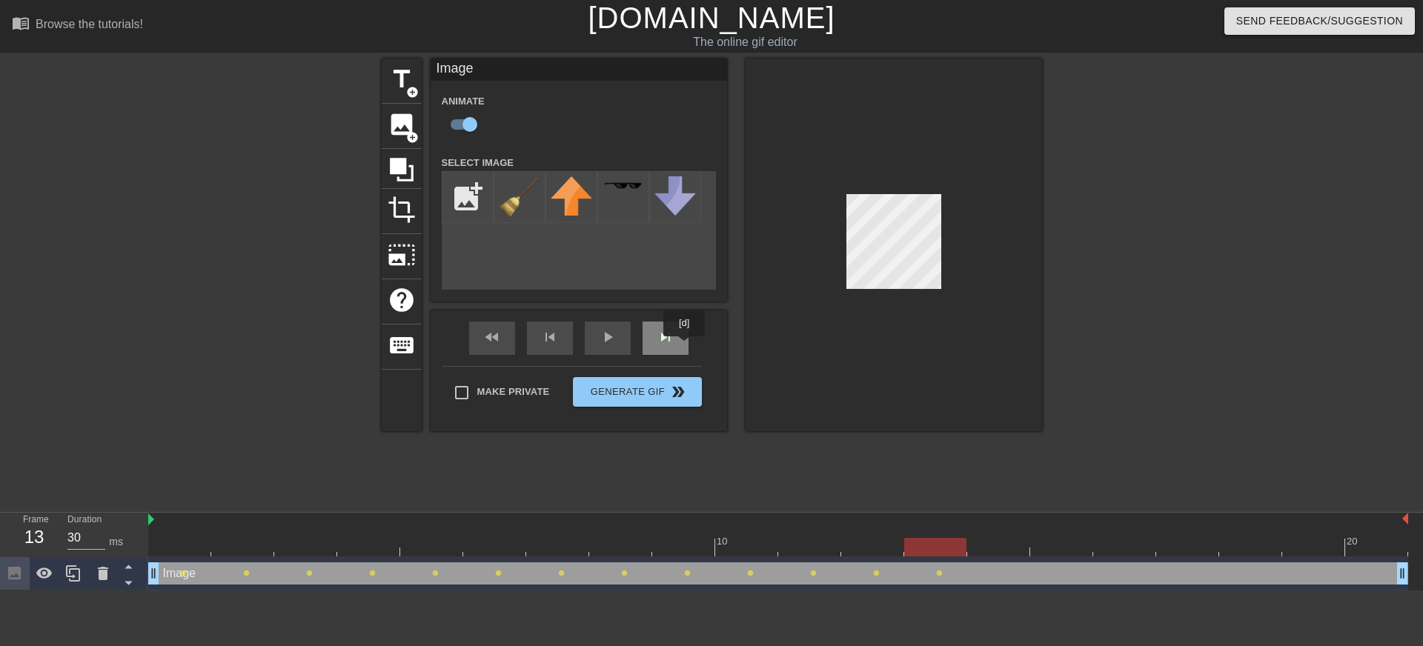
click at [683, 346] on div "skip_next" at bounding box center [665, 338] width 46 height 33
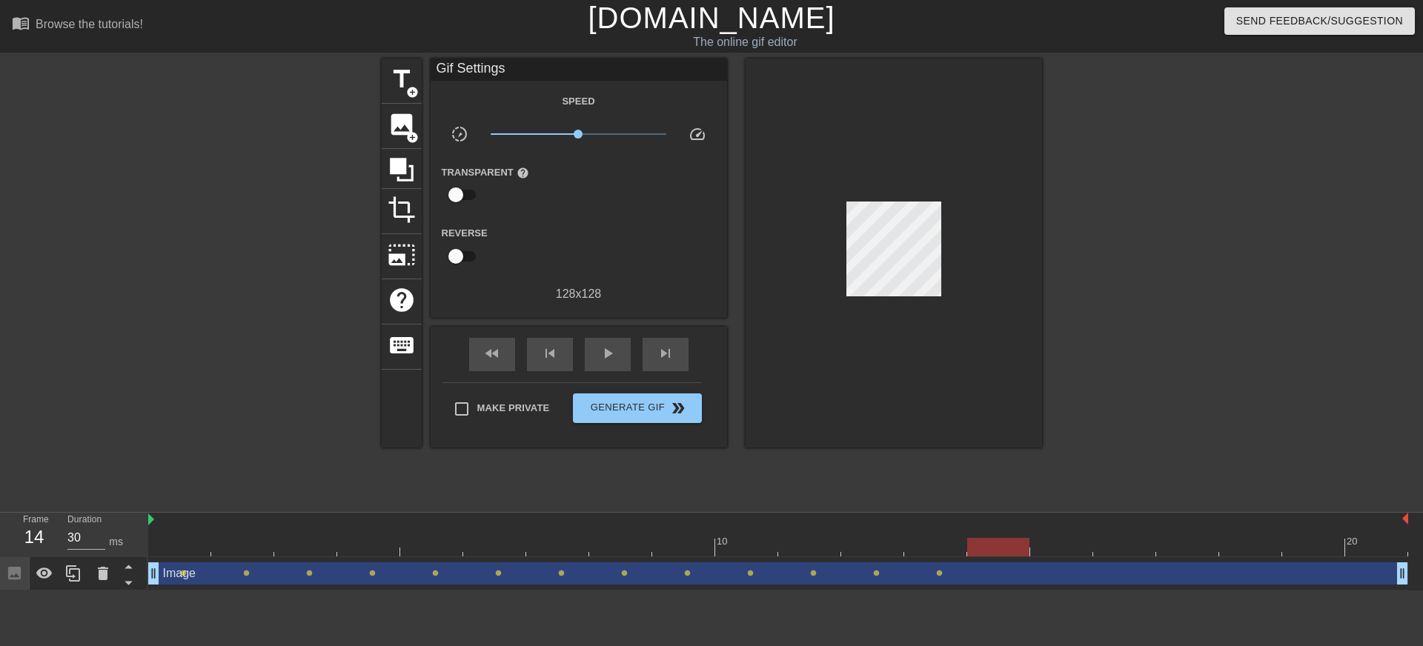
click at [925, 288] on div at bounding box center [893, 253] width 296 height 389
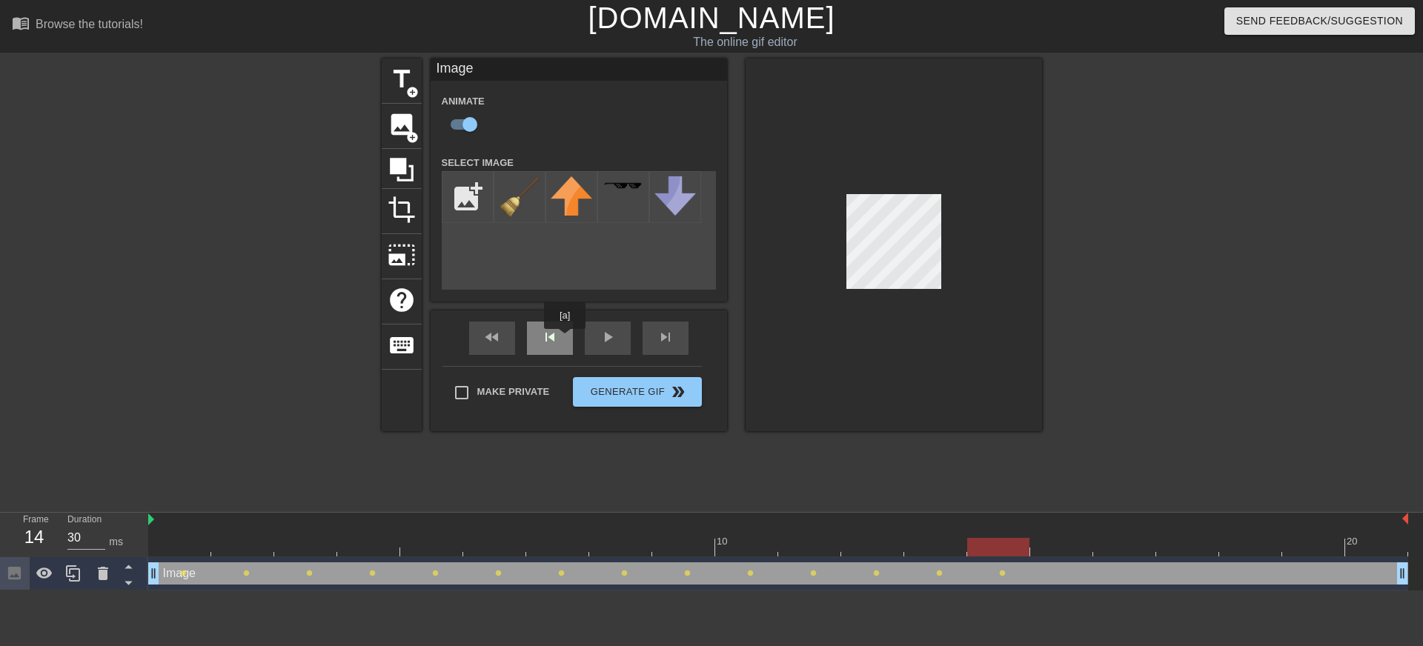
click at [565, 339] on div "skip_previous" at bounding box center [550, 338] width 46 height 33
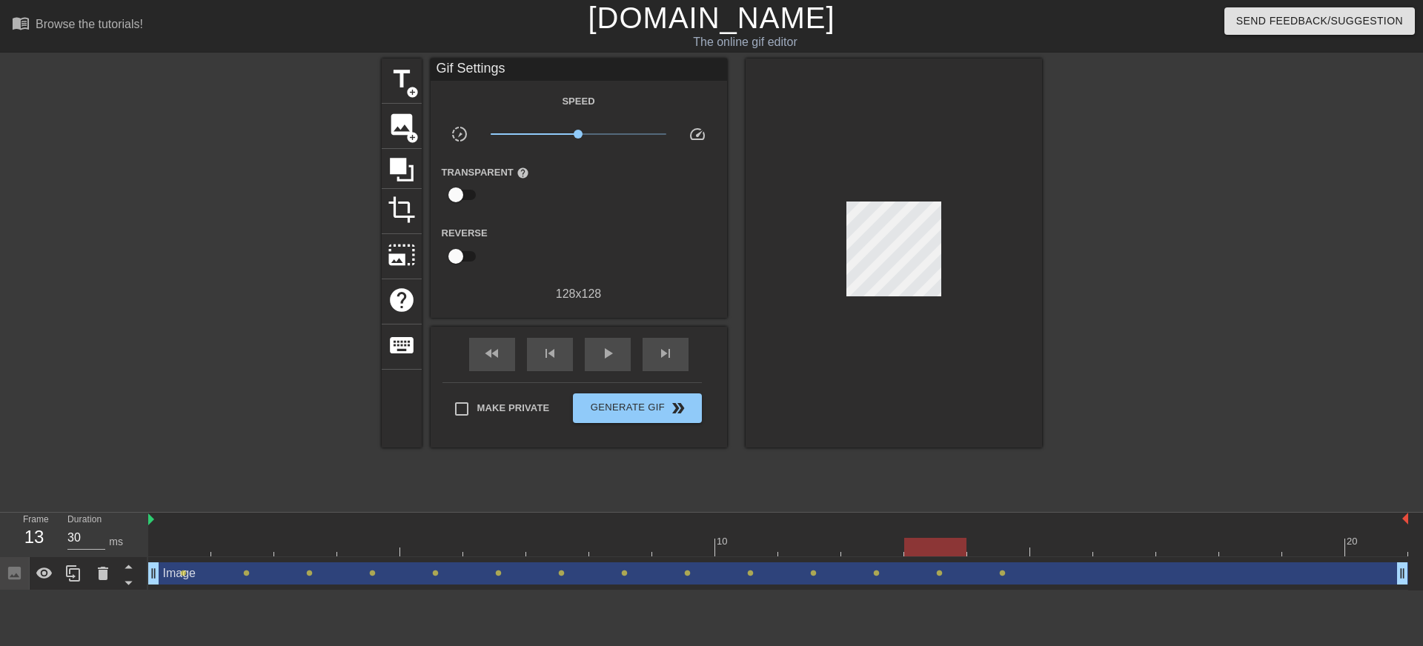
click at [910, 289] on div at bounding box center [893, 253] width 296 height 389
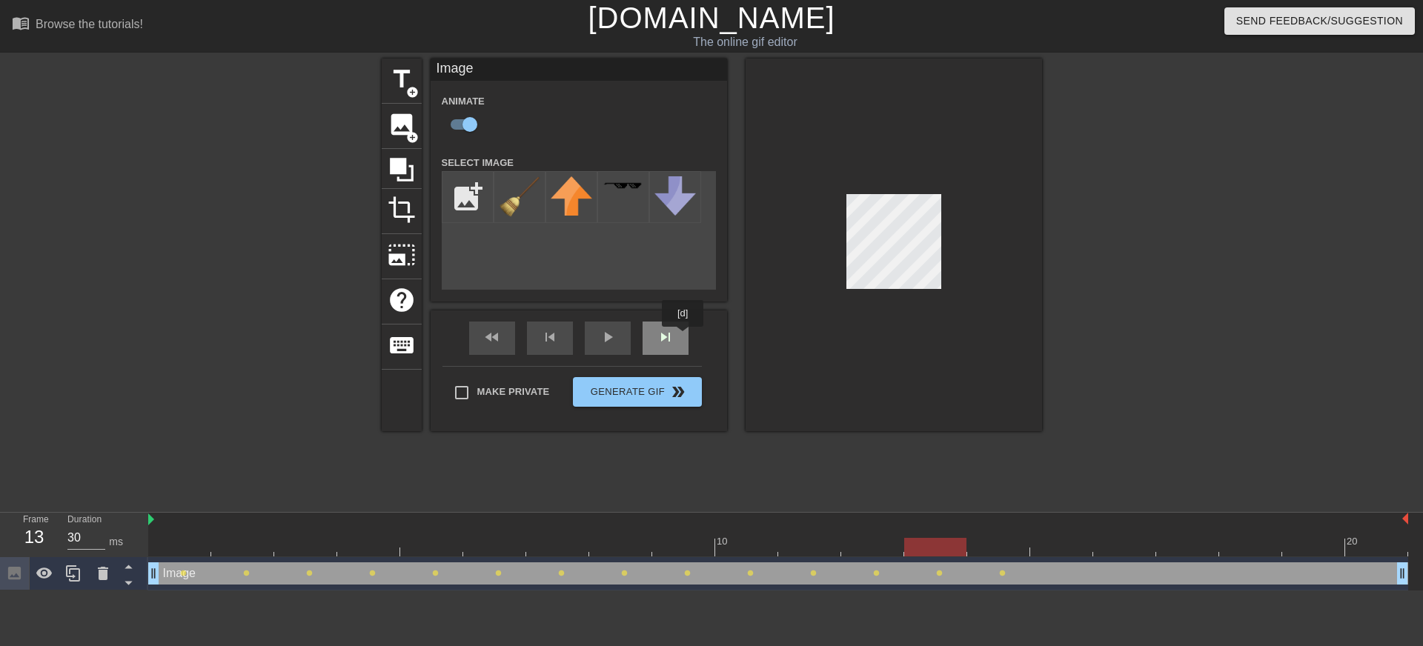
click at [682, 336] on div "fast_rewind skip_previous play_arrow skip_next" at bounding box center [579, 338] width 242 height 56
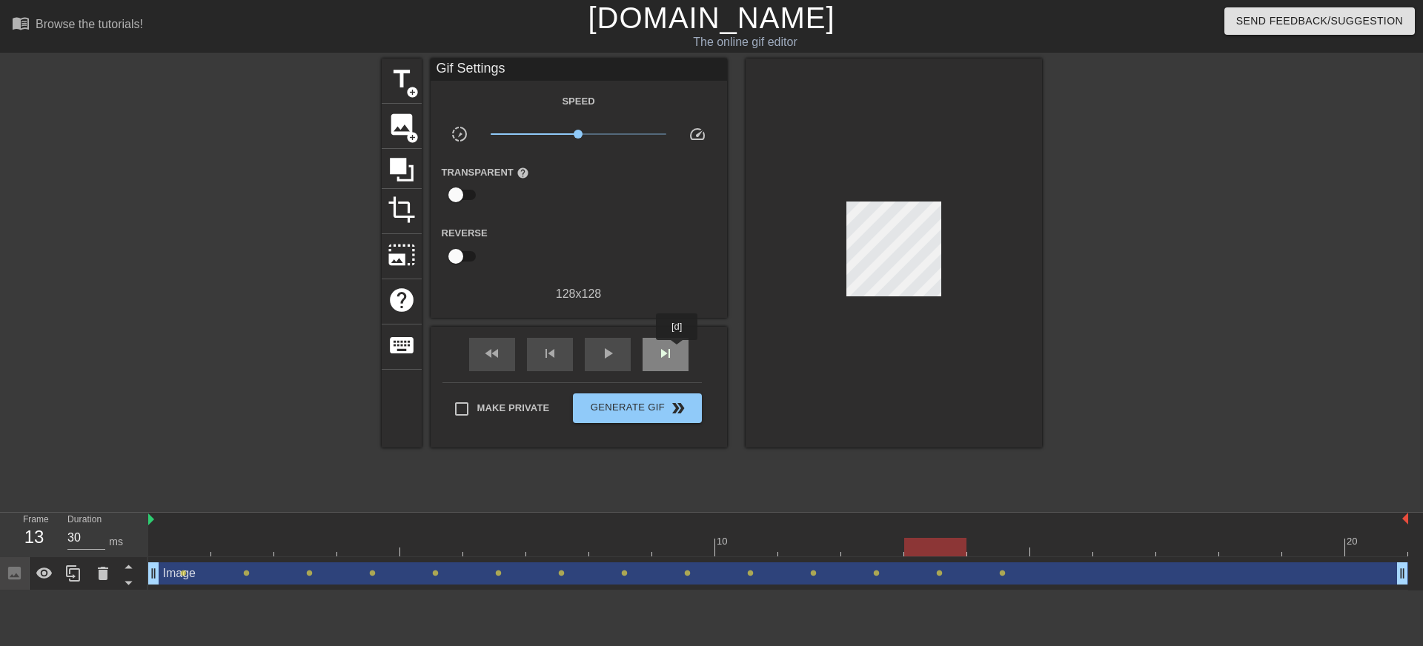
click at [678, 350] on div "skip_next" at bounding box center [665, 354] width 46 height 33
click at [678, 355] on div "skip_next" at bounding box center [665, 354] width 46 height 33
click at [920, 292] on div at bounding box center [893, 253] width 296 height 389
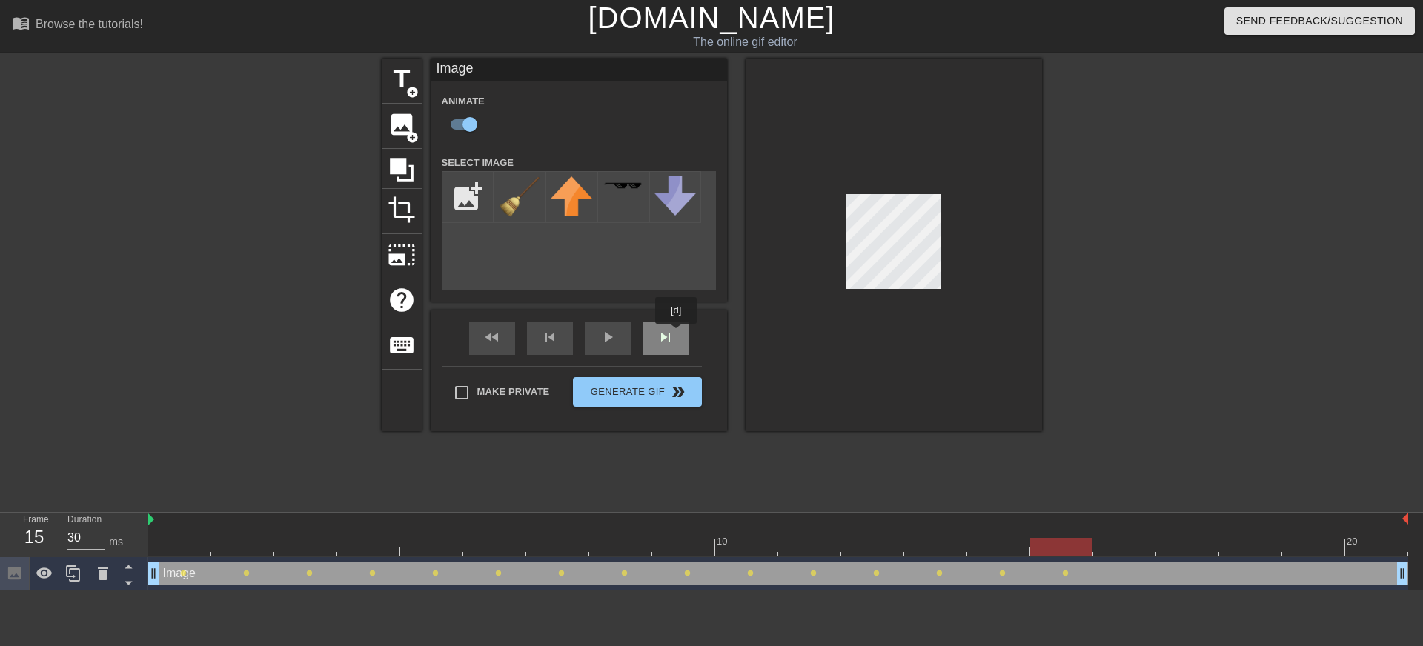
click at [677, 334] on div "fast_rewind skip_previous play_arrow skip_next" at bounding box center [579, 338] width 242 height 56
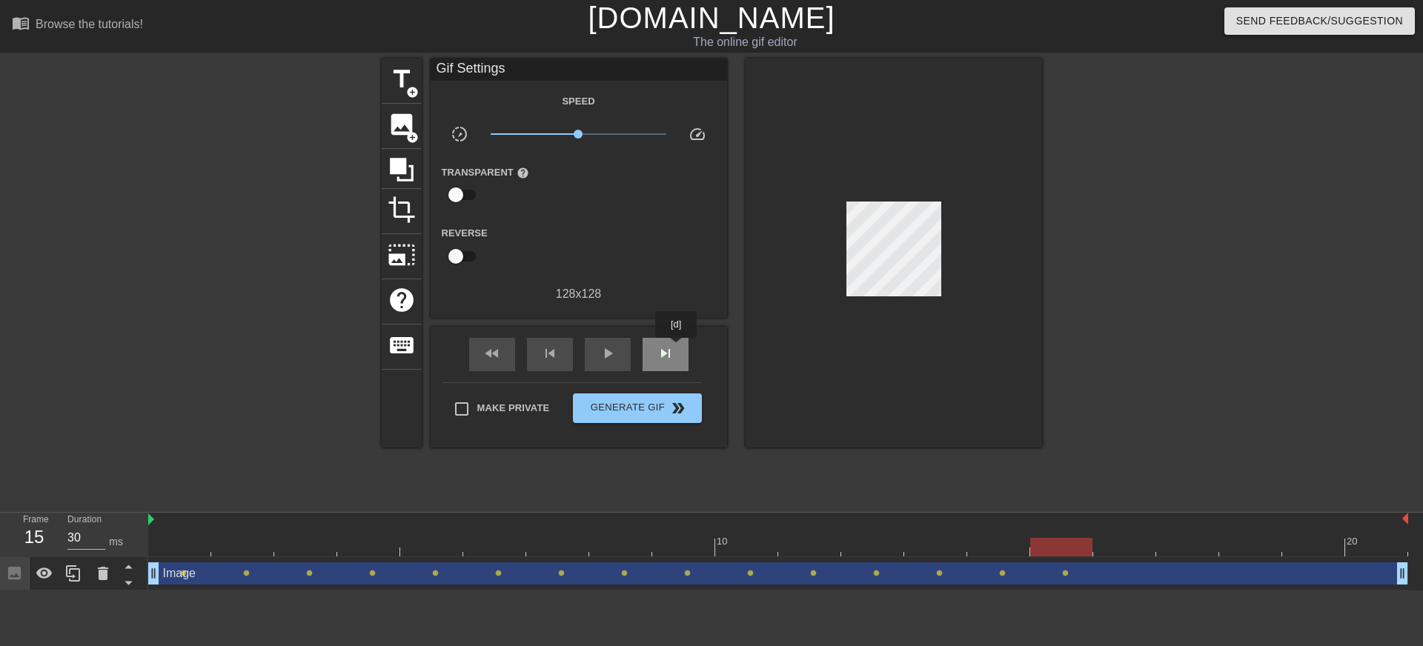
click at [677, 348] on div "skip_next" at bounding box center [665, 354] width 46 height 33
click at [931, 290] on div at bounding box center [893, 253] width 296 height 389
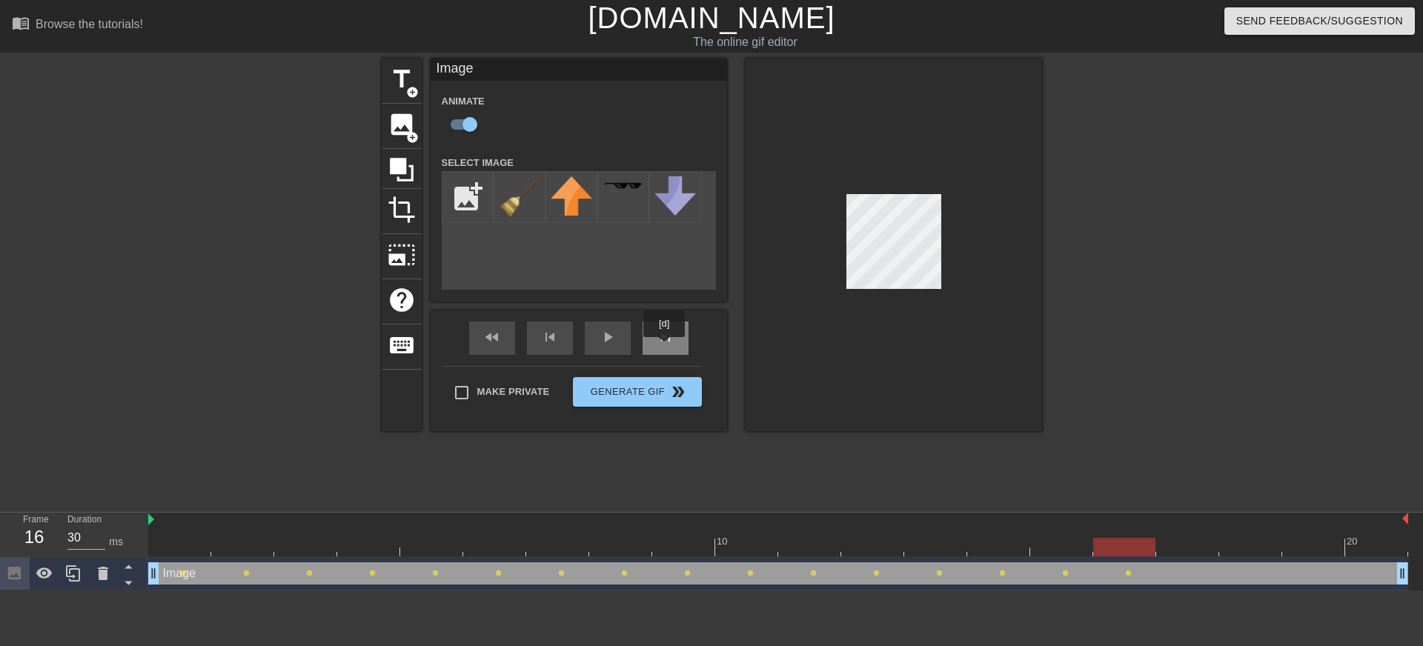
click at [665, 348] on div "skip_next" at bounding box center [665, 338] width 46 height 33
click at [652, 343] on div "skip_next" at bounding box center [665, 338] width 46 height 33
click at [691, 339] on div "fast_rewind skip_previous play_arrow skip_next" at bounding box center [579, 338] width 242 height 56
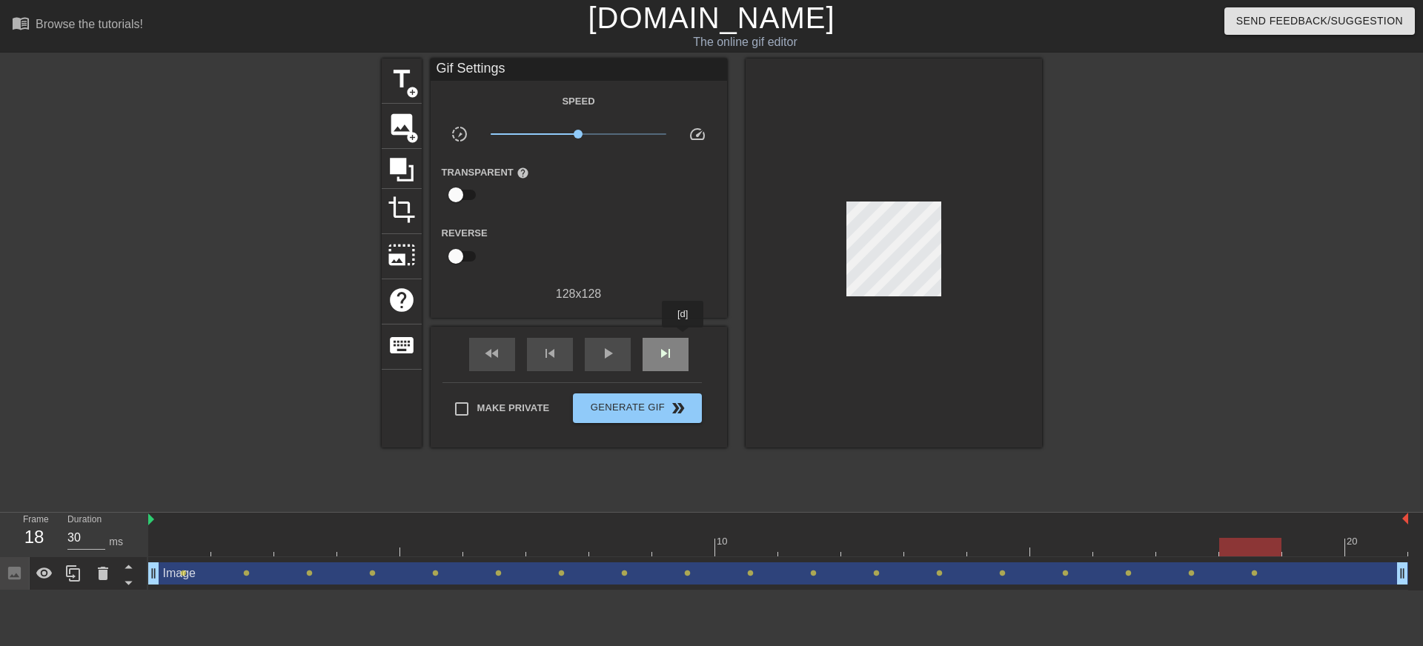
click at [684, 338] on div "skip_next" at bounding box center [665, 354] width 46 height 33
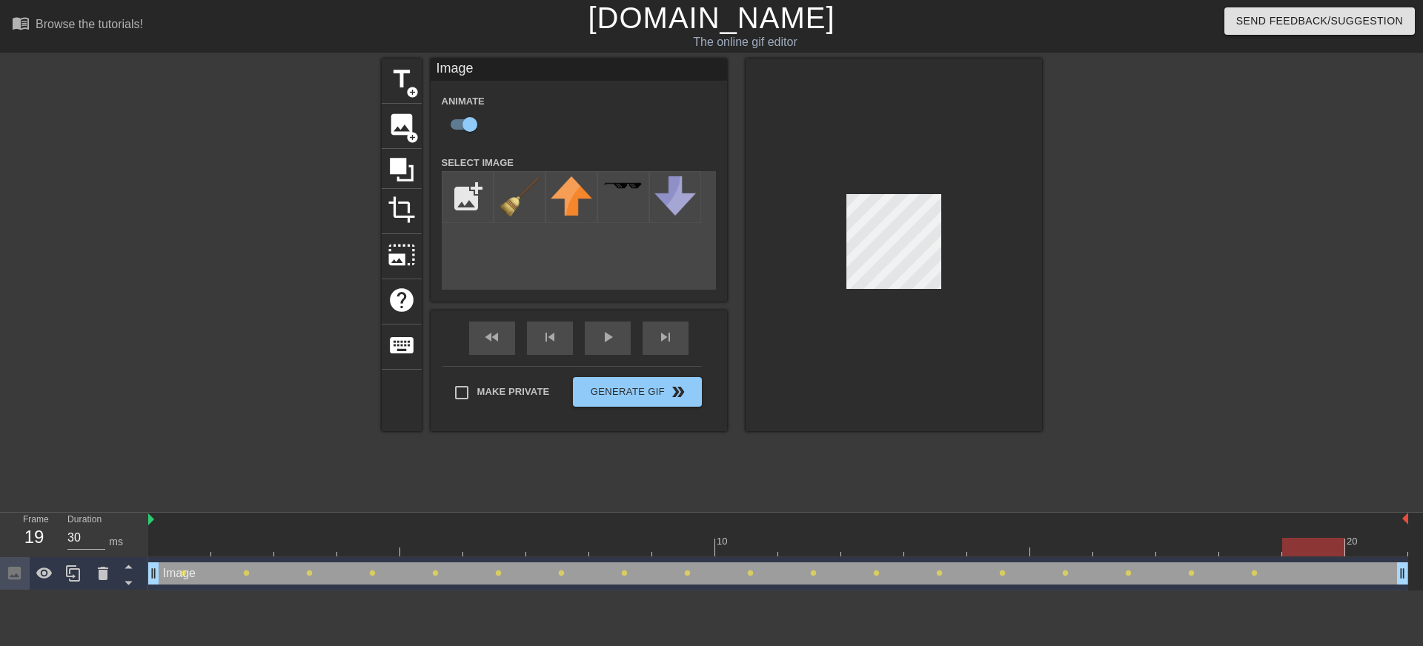
click at [918, 293] on div at bounding box center [893, 245] width 296 height 373
click at [683, 338] on div "skip_next" at bounding box center [665, 338] width 46 height 33
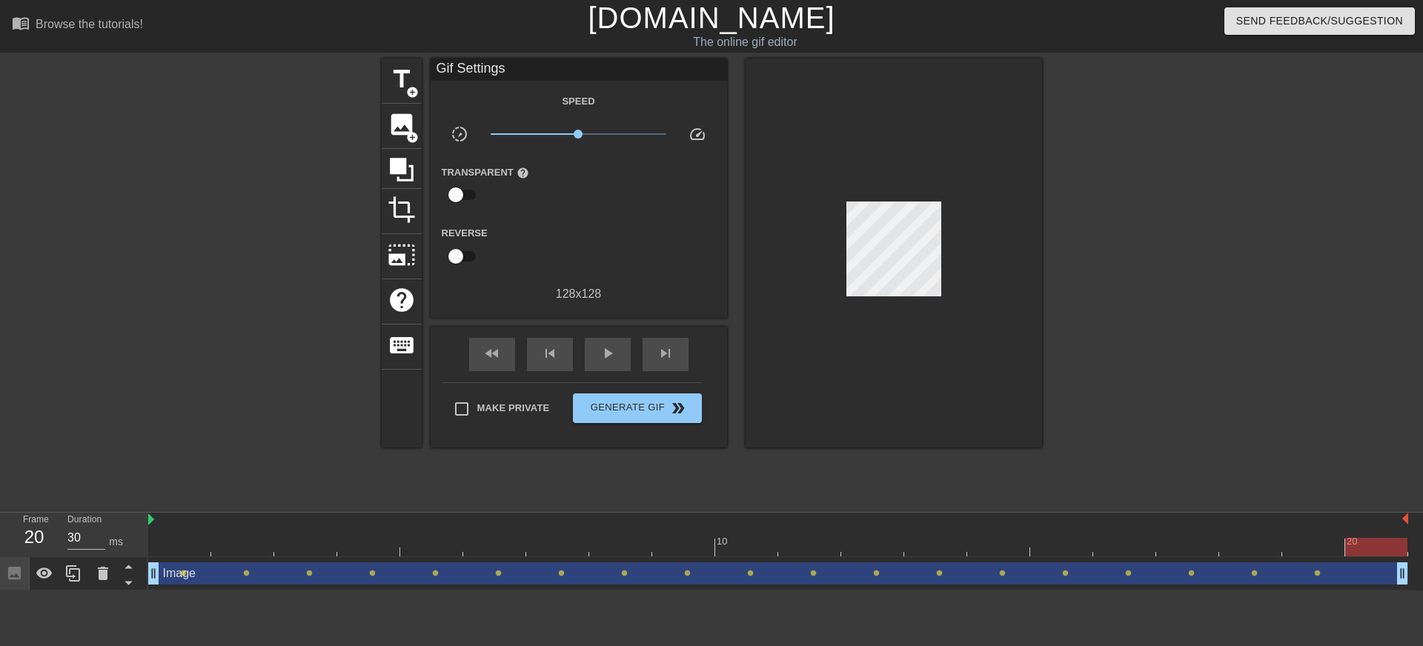
click at [937, 288] on div at bounding box center [893, 253] width 296 height 389
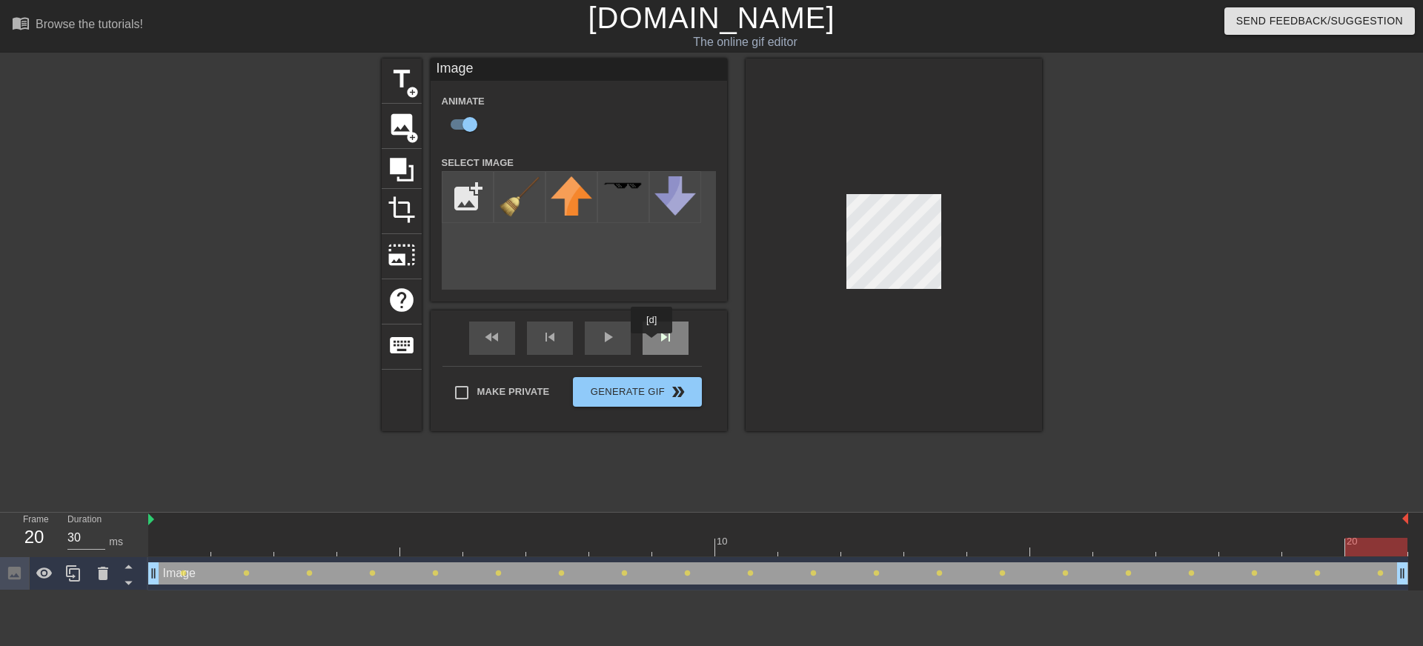
click at [653, 344] on div "skip_next" at bounding box center [665, 338] width 46 height 33
click at [781, 325] on div at bounding box center [893, 245] width 296 height 373
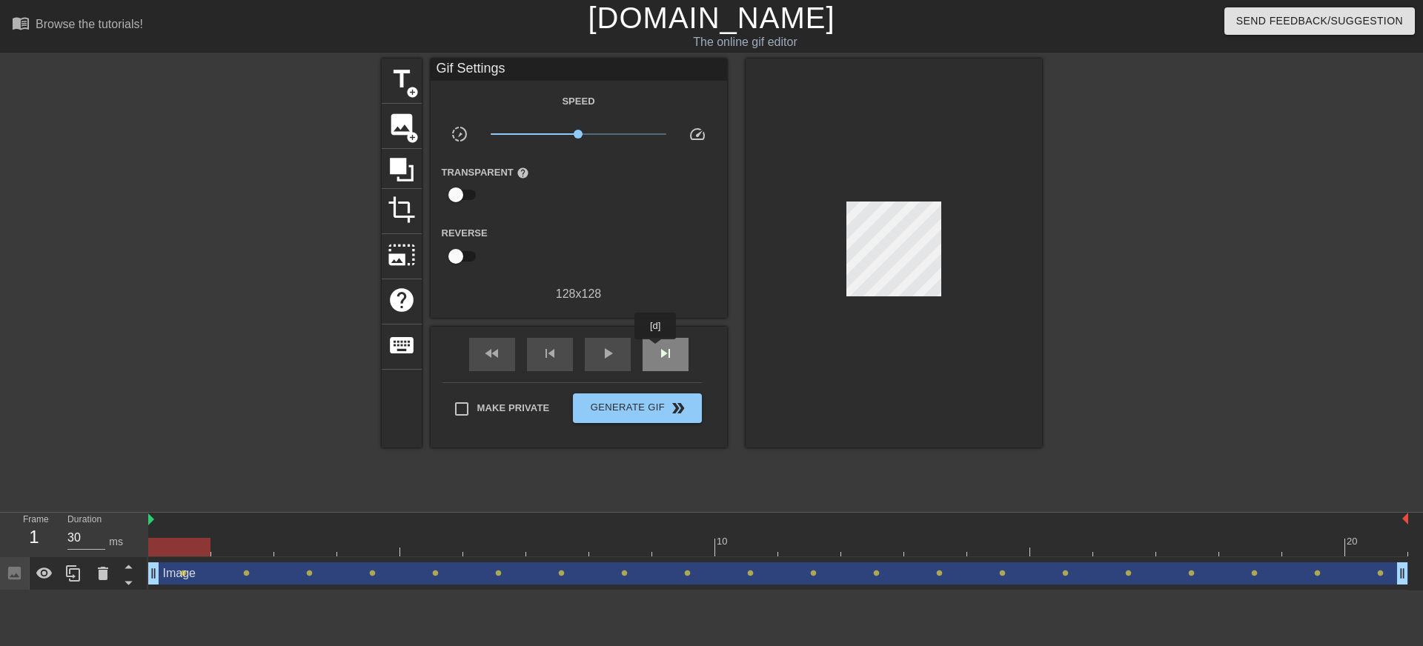
click at [656, 350] on span "skip_next" at bounding box center [665, 354] width 18 height 18
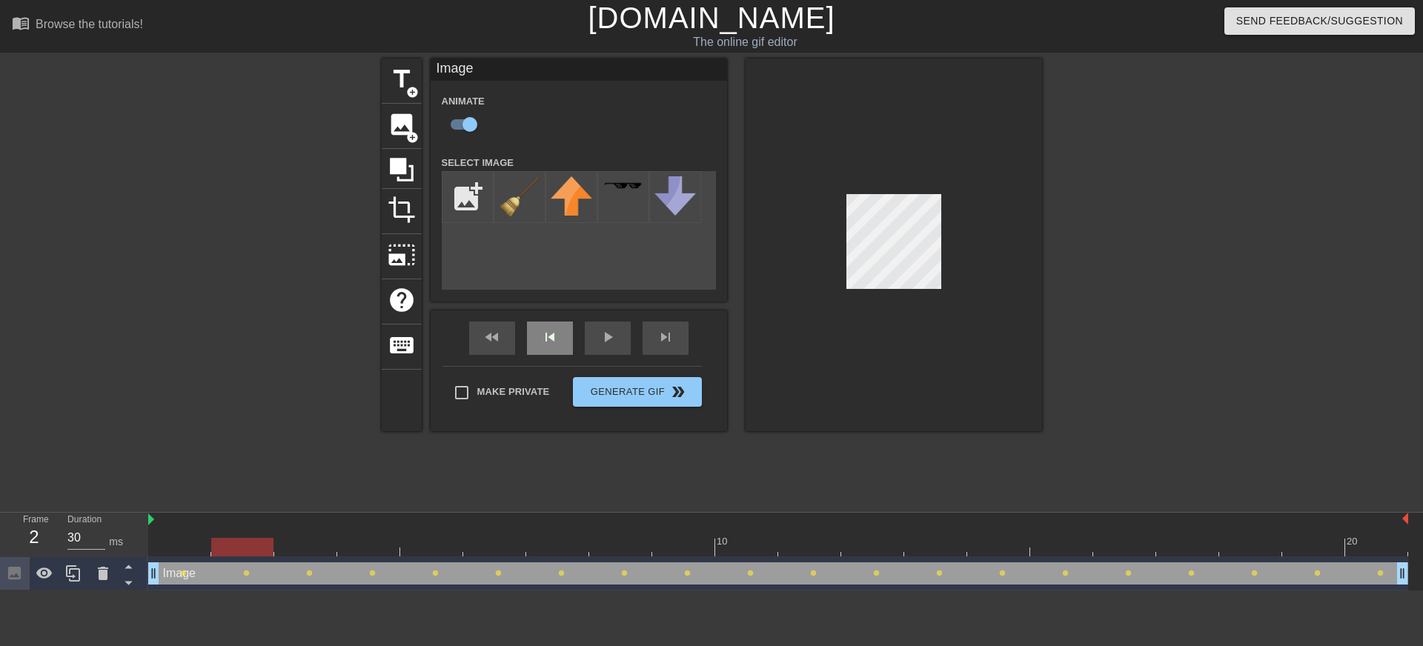
click at [570, 339] on div "skip_previous" at bounding box center [550, 338] width 46 height 33
click at [662, 341] on div "skip_next" at bounding box center [665, 338] width 46 height 33
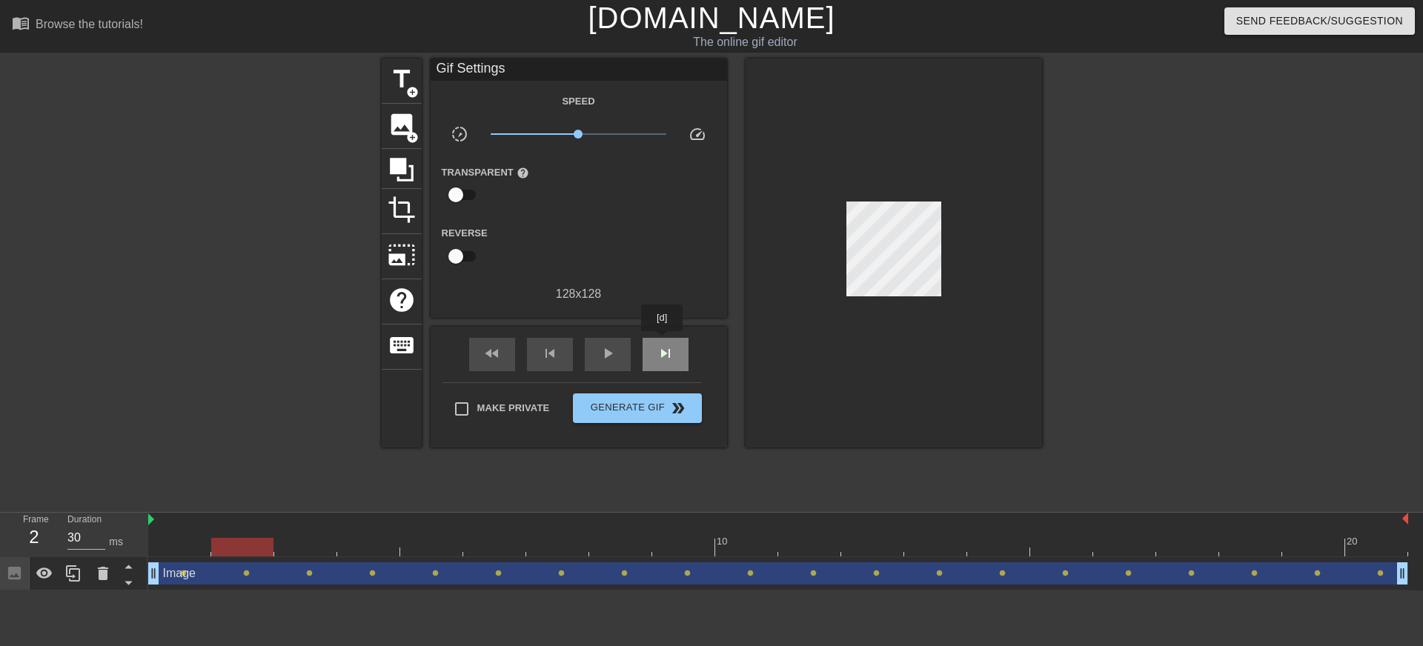
click at [663, 342] on div "skip_next" at bounding box center [665, 354] width 46 height 33
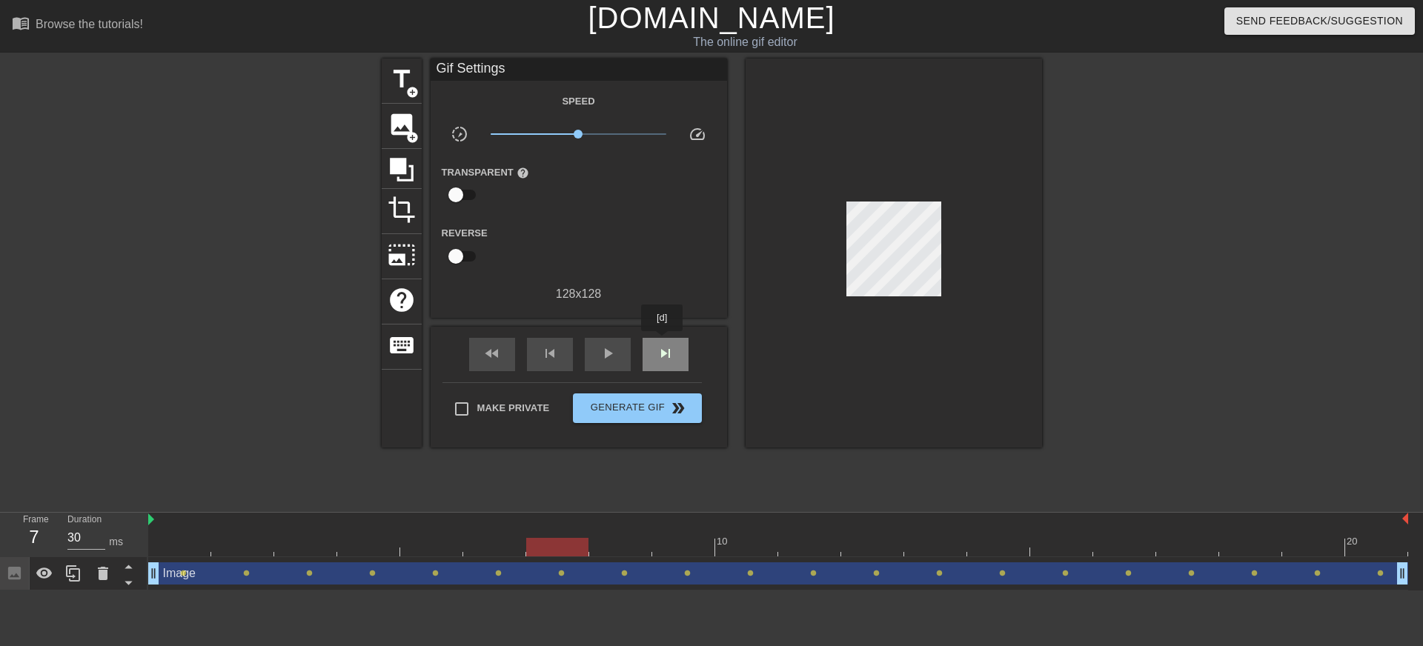
click at [663, 342] on div "skip_next" at bounding box center [665, 354] width 46 height 33
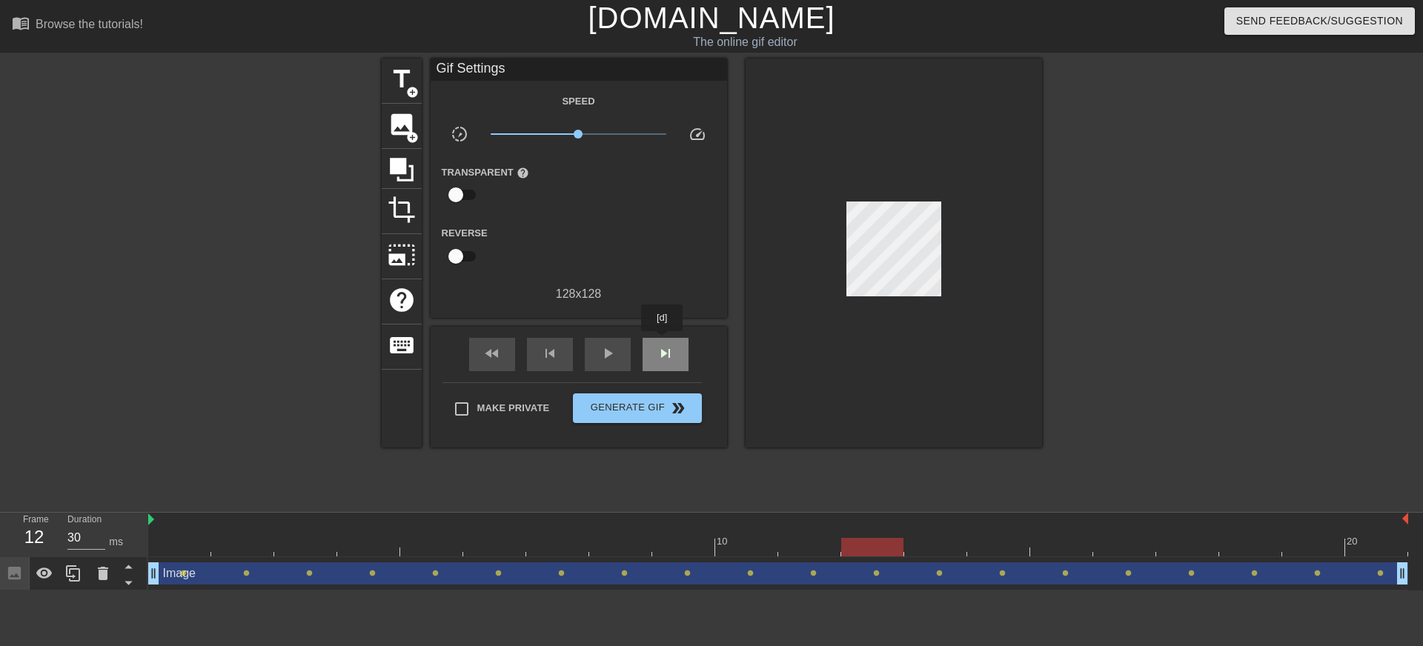
click at [663, 342] on div "skip_next" at bounding box center [665, 354] width 46 height 33
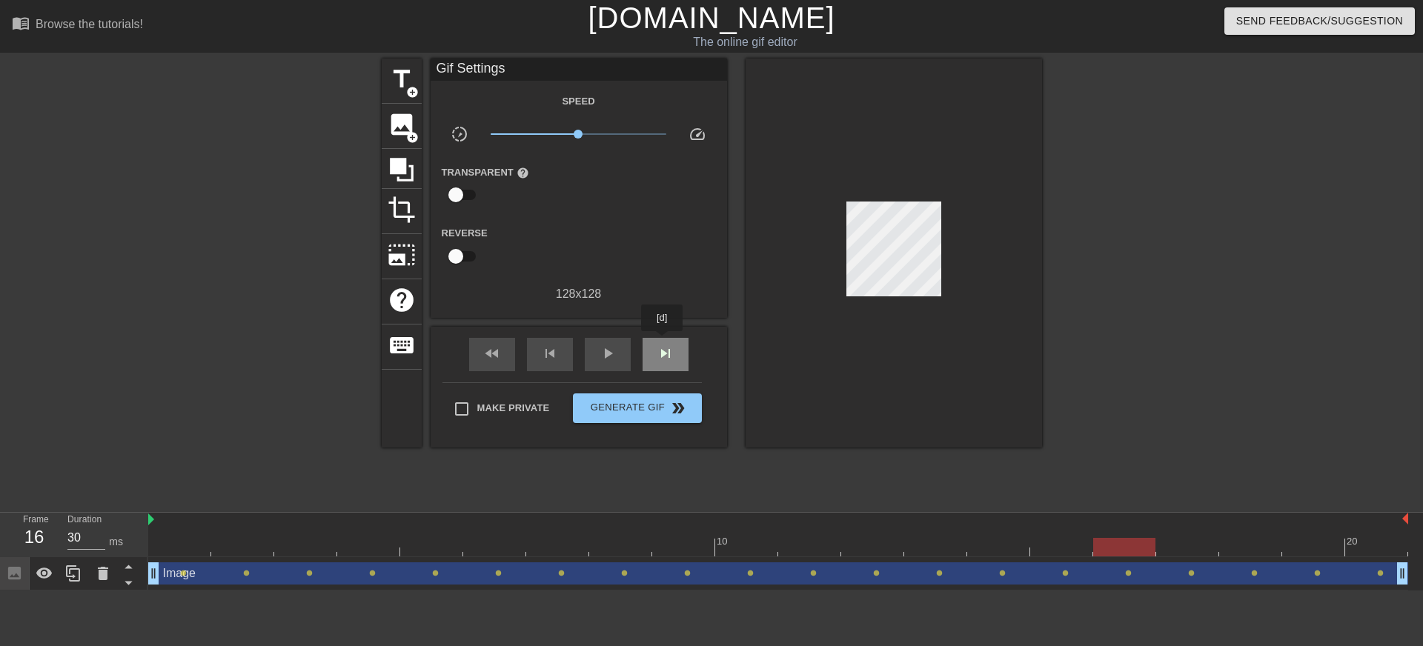
click at [663, 342] on div "skip_next" at bounding box center [665, 354] width 46 height 33
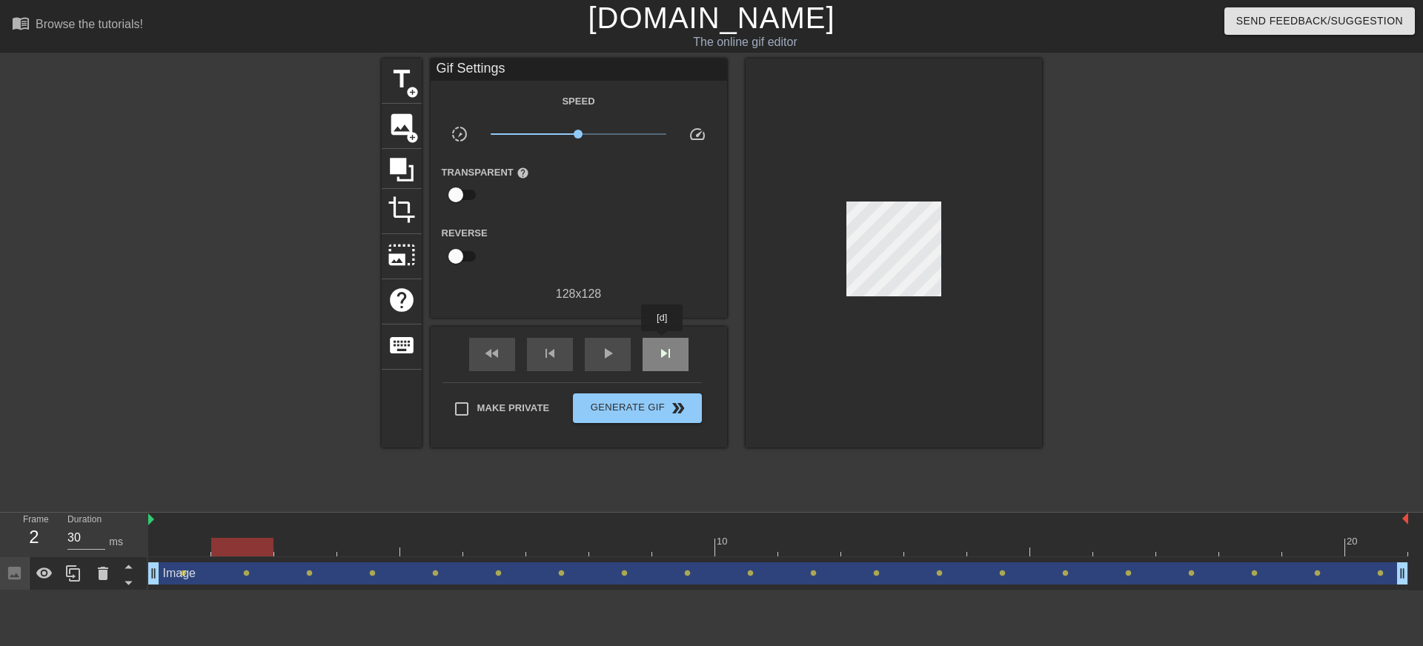
click at [663, 342] on div "skip_next" at bounding box center [665, 354] width 46 height 33
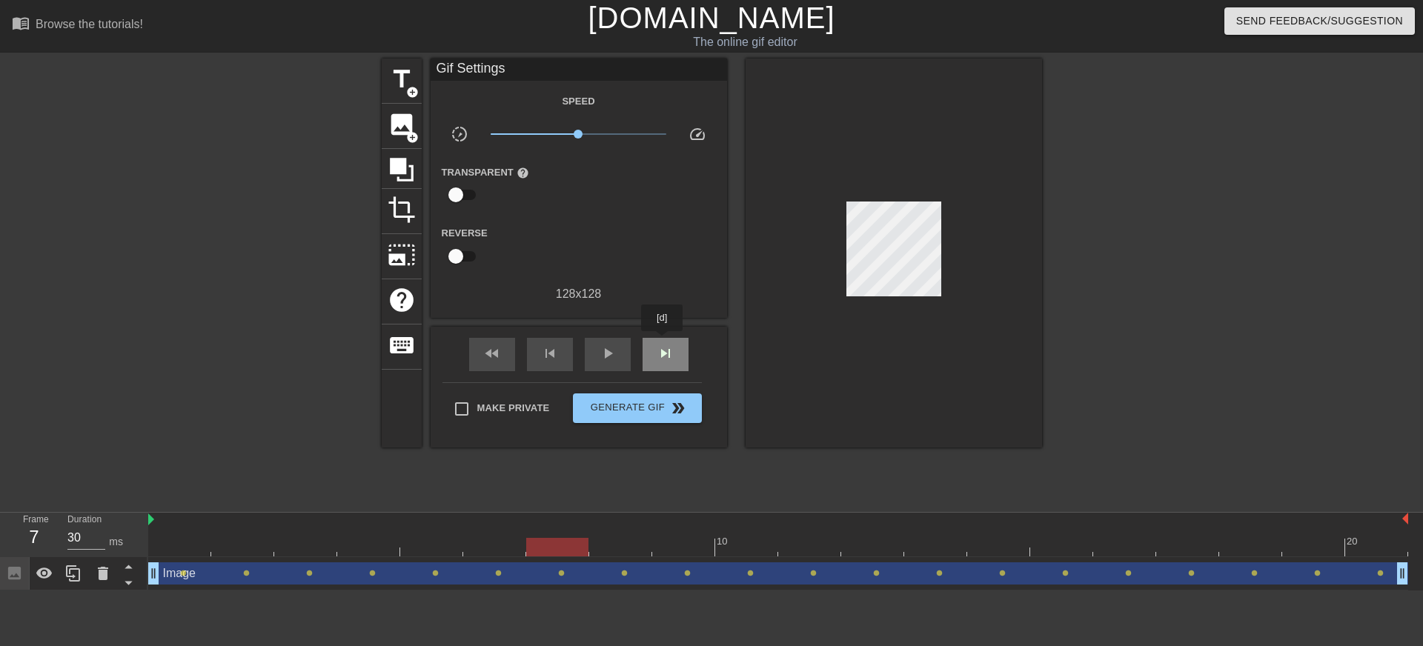
click at [663, 342] on div "skip_next" at bounding box center [665, 354] width 46 height 33
click at [610, 355] on span "play_arrow" at bounding box center [608, 354] width 18 height 18
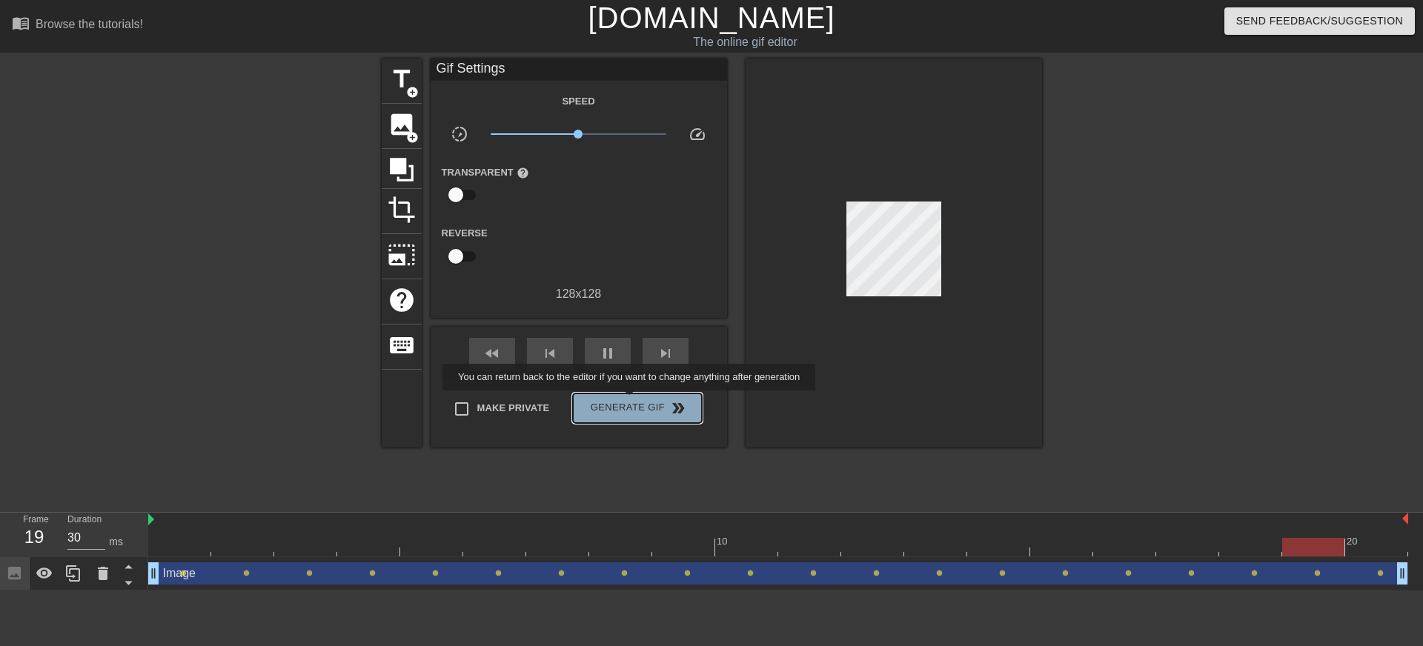
click at [639, 401] on span "Generate Gif double_arrow" at bounding box center [637, 408] width 116 height 18
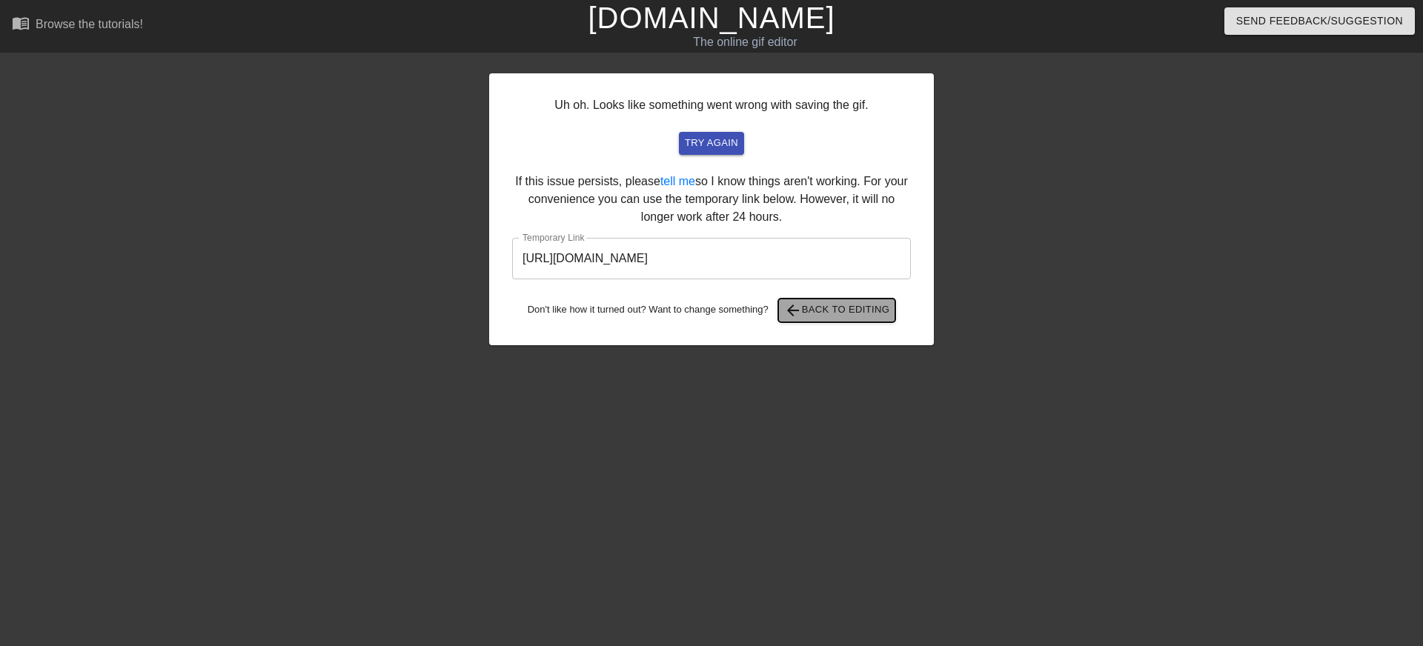
click at [854, 310] on span "arrow_back Back to Editing" at bounding box center [837, 311] width 106 height 18
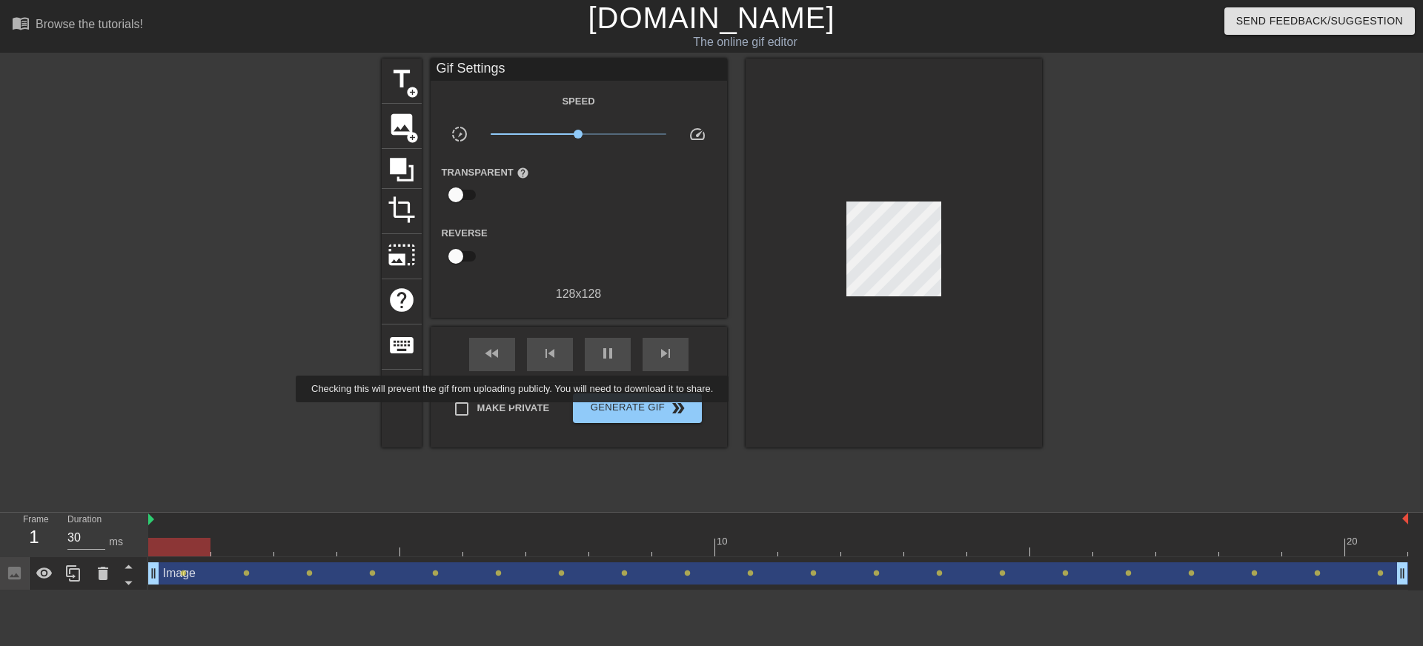
click at [524, 413] on span "Make Private" at bounding box center [513, 408] width 73 height 15
click at [477, 413] on input "Make Private" at bounding box center [461, 408] width 31 height 31
checkbox input "true"
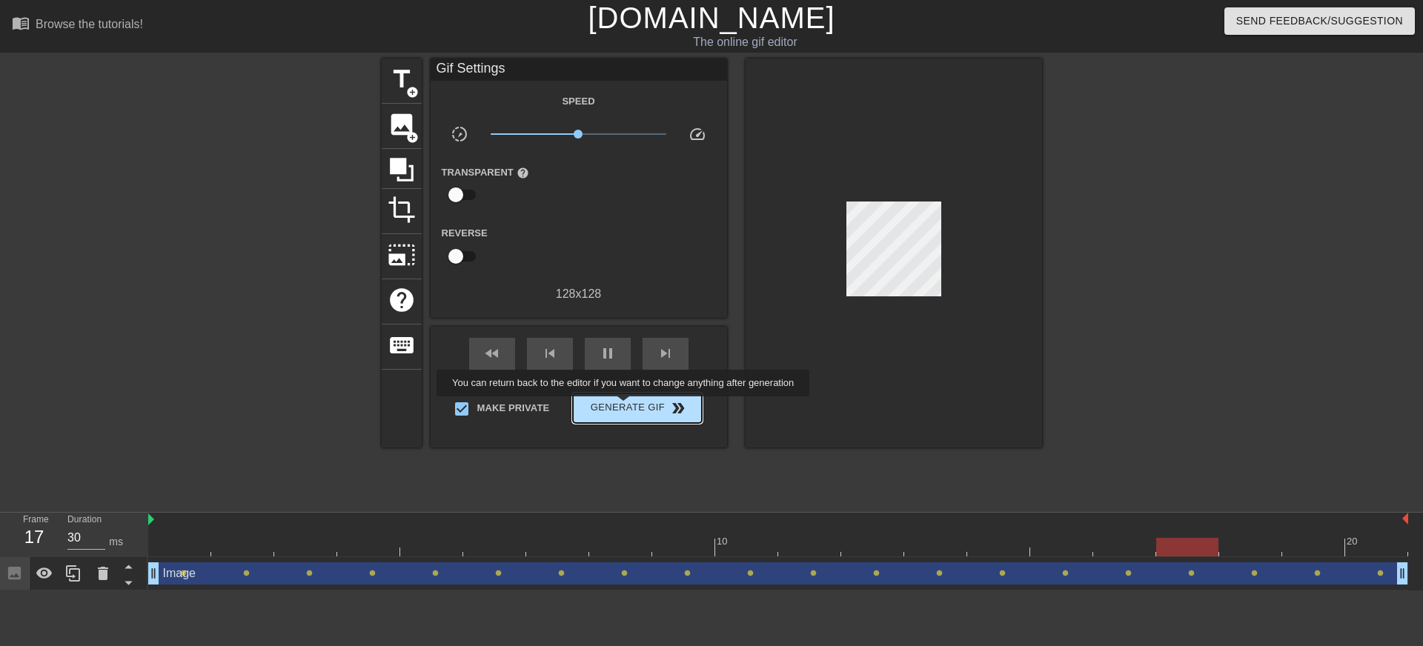
click at [633, 407] on span "Generate Gif double_arrow" at bounding box center [637, 408] width 116 height 18
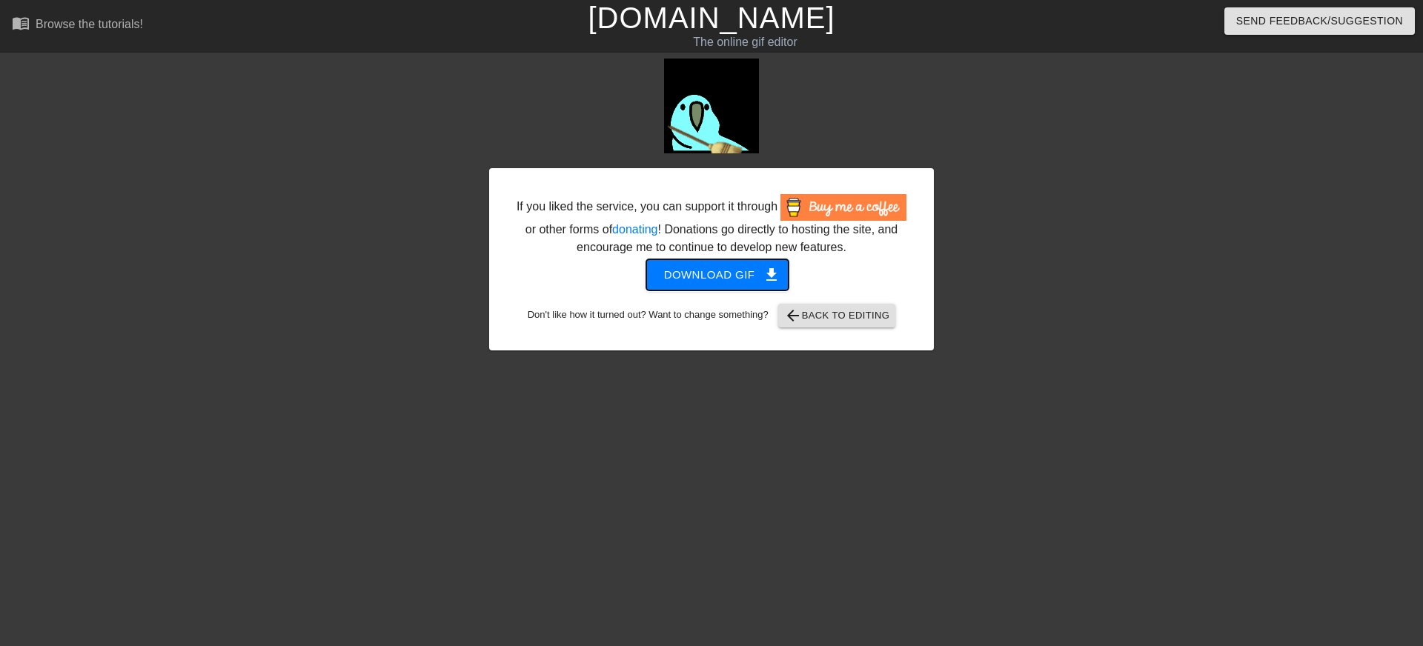
click at [768, 284] on span "get_app" at bounding box center [771, 275] width 18 height 18
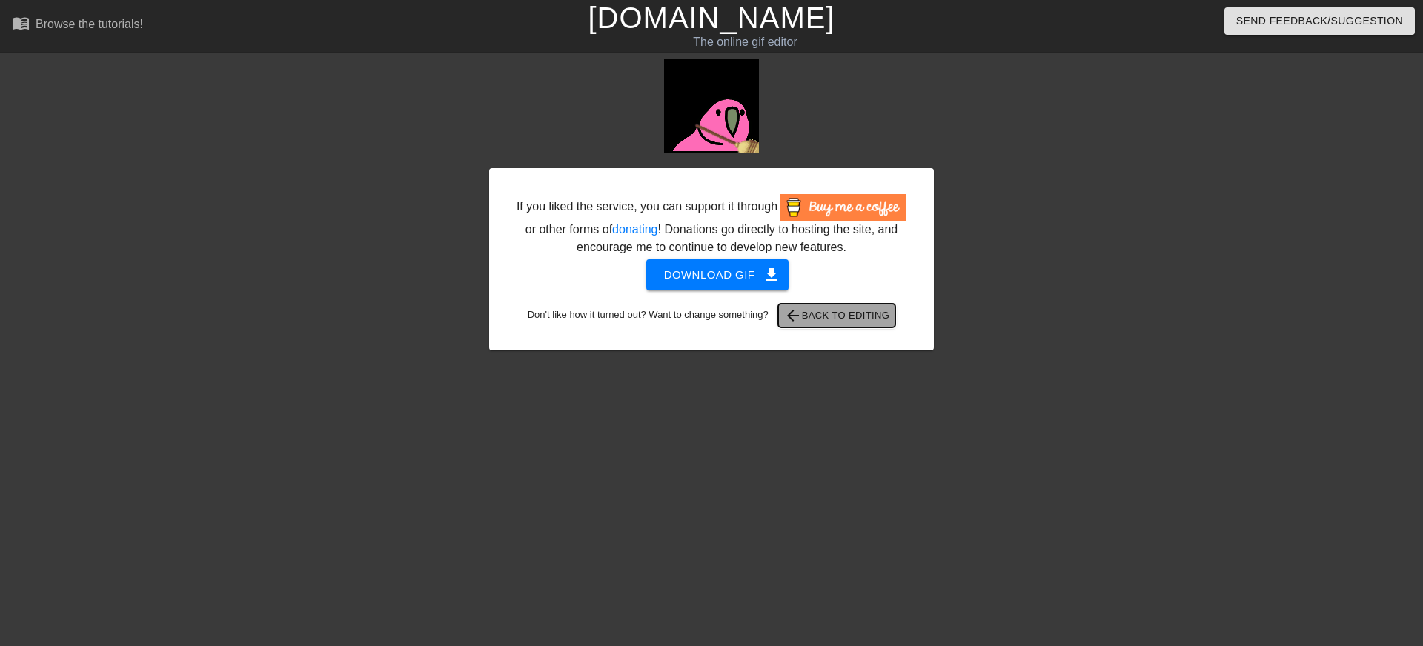
click at [837, 325] on span "arrow_back Back to Editing" at bounding box center [837, 316] width 106 height 18
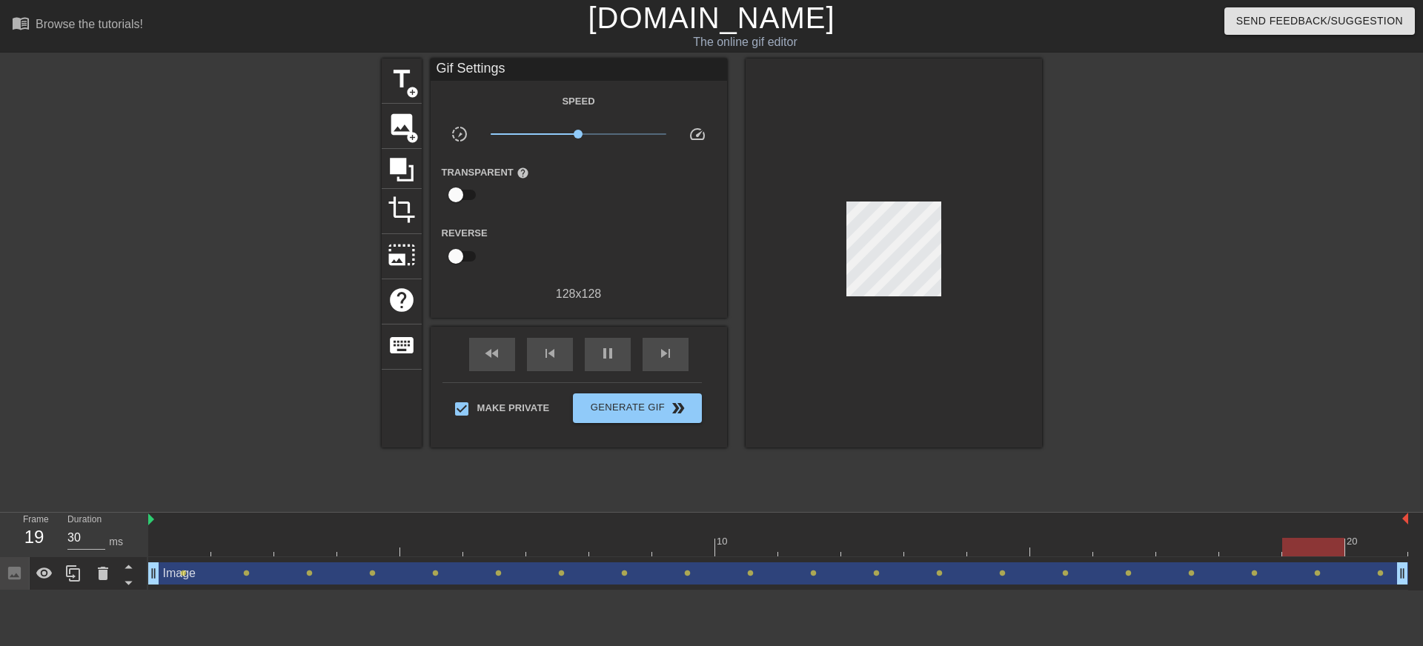
click at [462, 193] on input "checkbox" at bounding box center [455, 195] width 84 height 28
checkbox input "true"
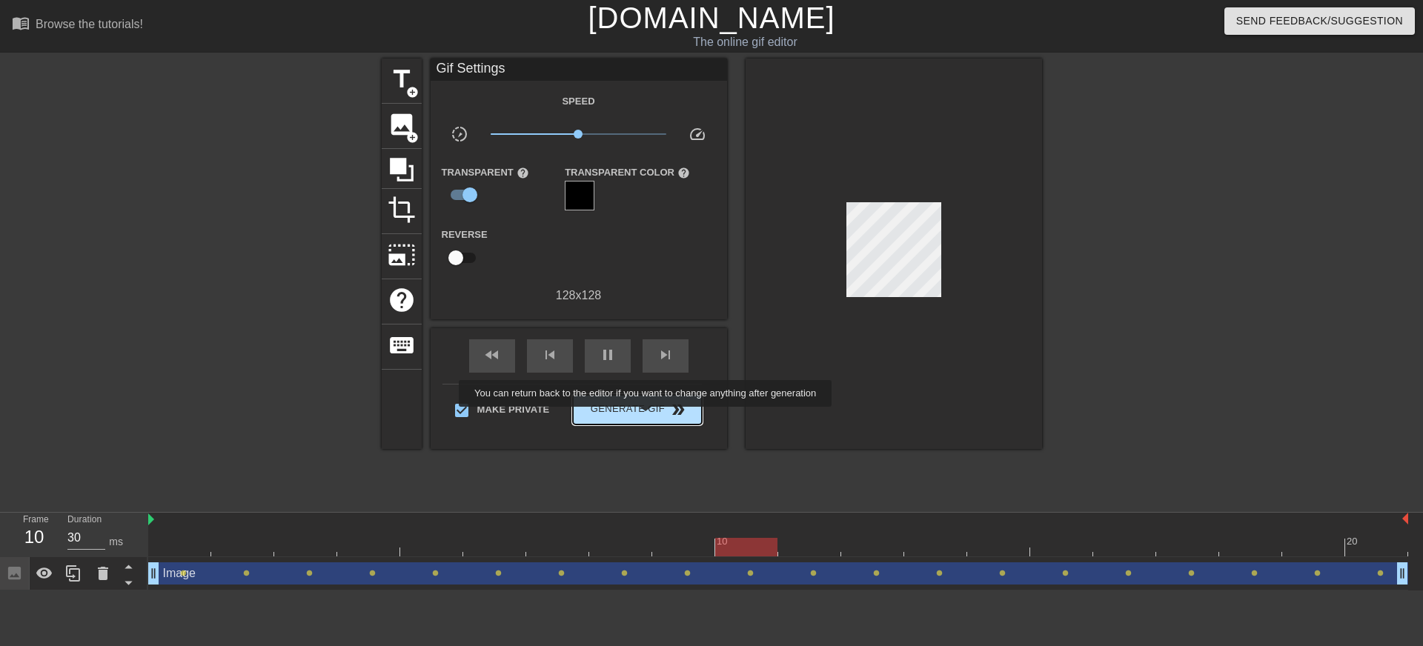
click at [655, 417] on span "Generate Gif double_arrow" at bounding box center [637, 410] width 116 height 18
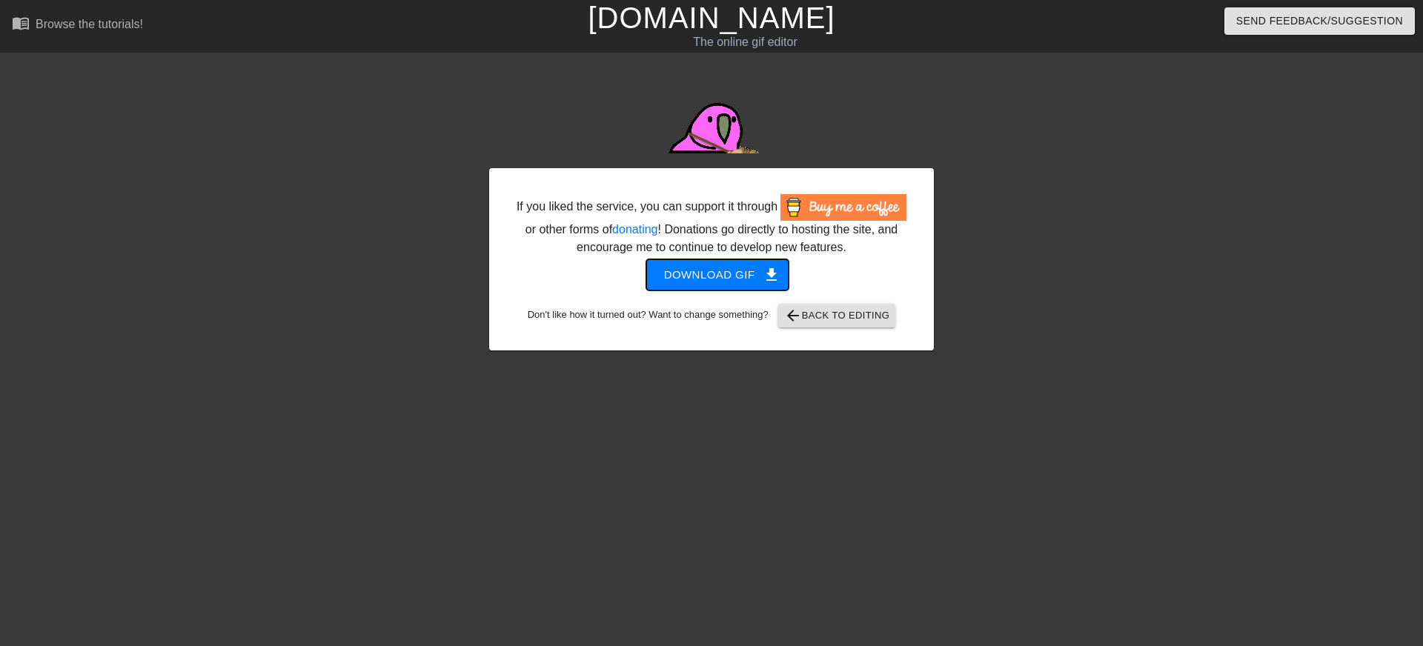
click at [714, 285] on span "Download gif get_app" at bounding box center [717, 274] width 107 height 19
